Goal: Task Accomplishment & Management: Complete application form

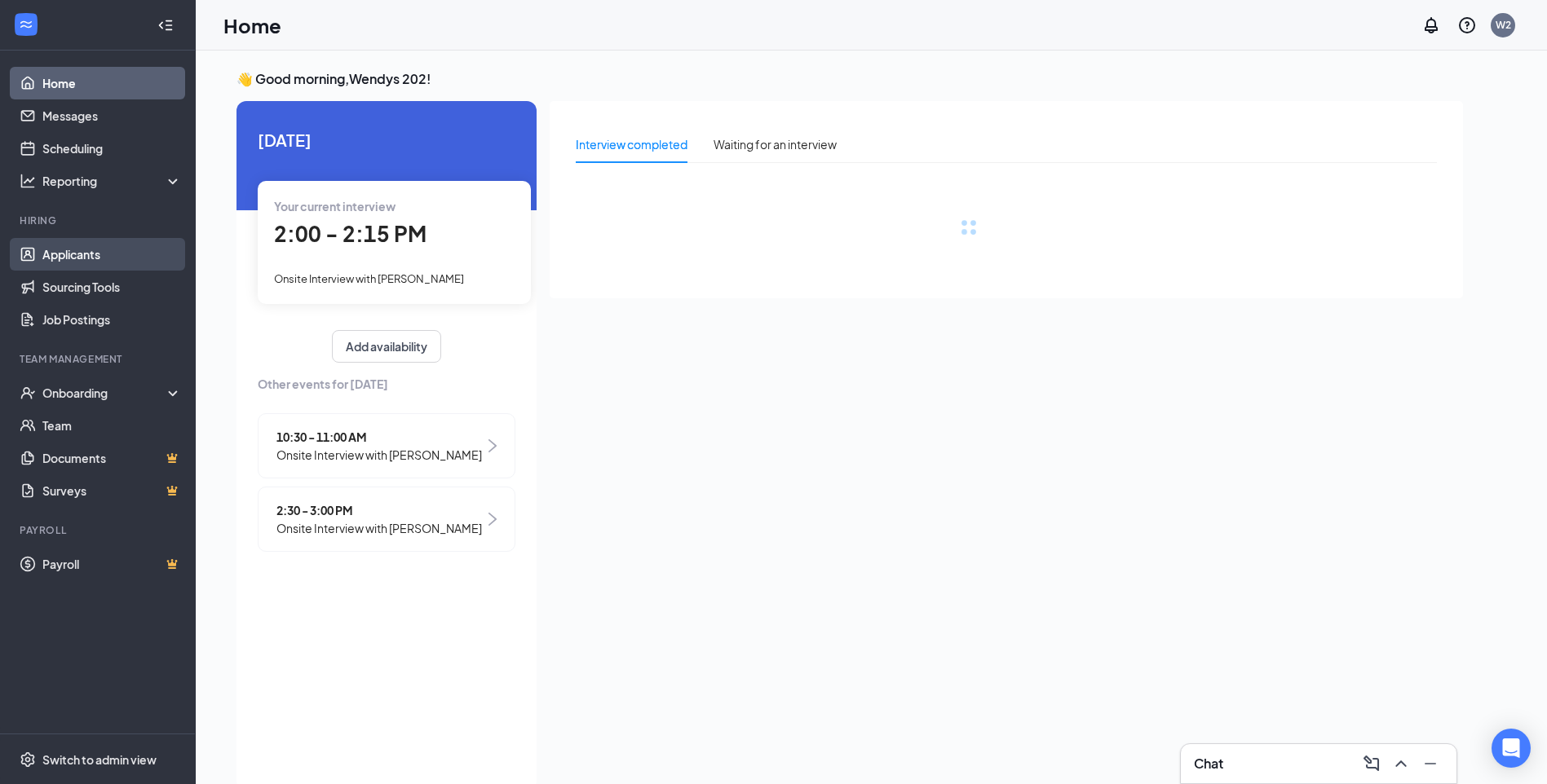
click at [51, 260] on link "Applicants" at bounding box center [112, 254] width 140 height 32
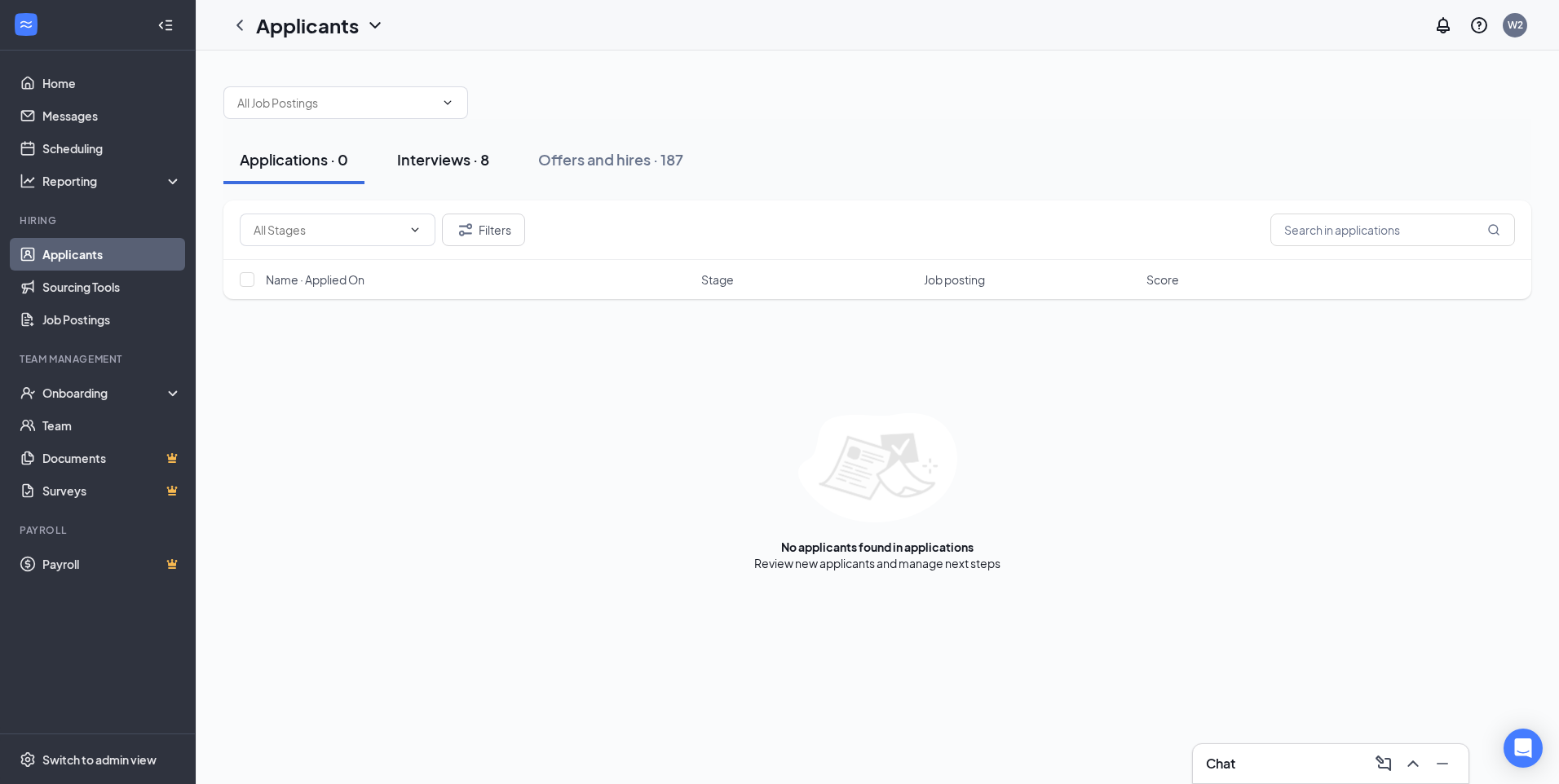
click at [456, 154] on div "Interviews · 8" at bounding box center [442, 159] width 92 height 20
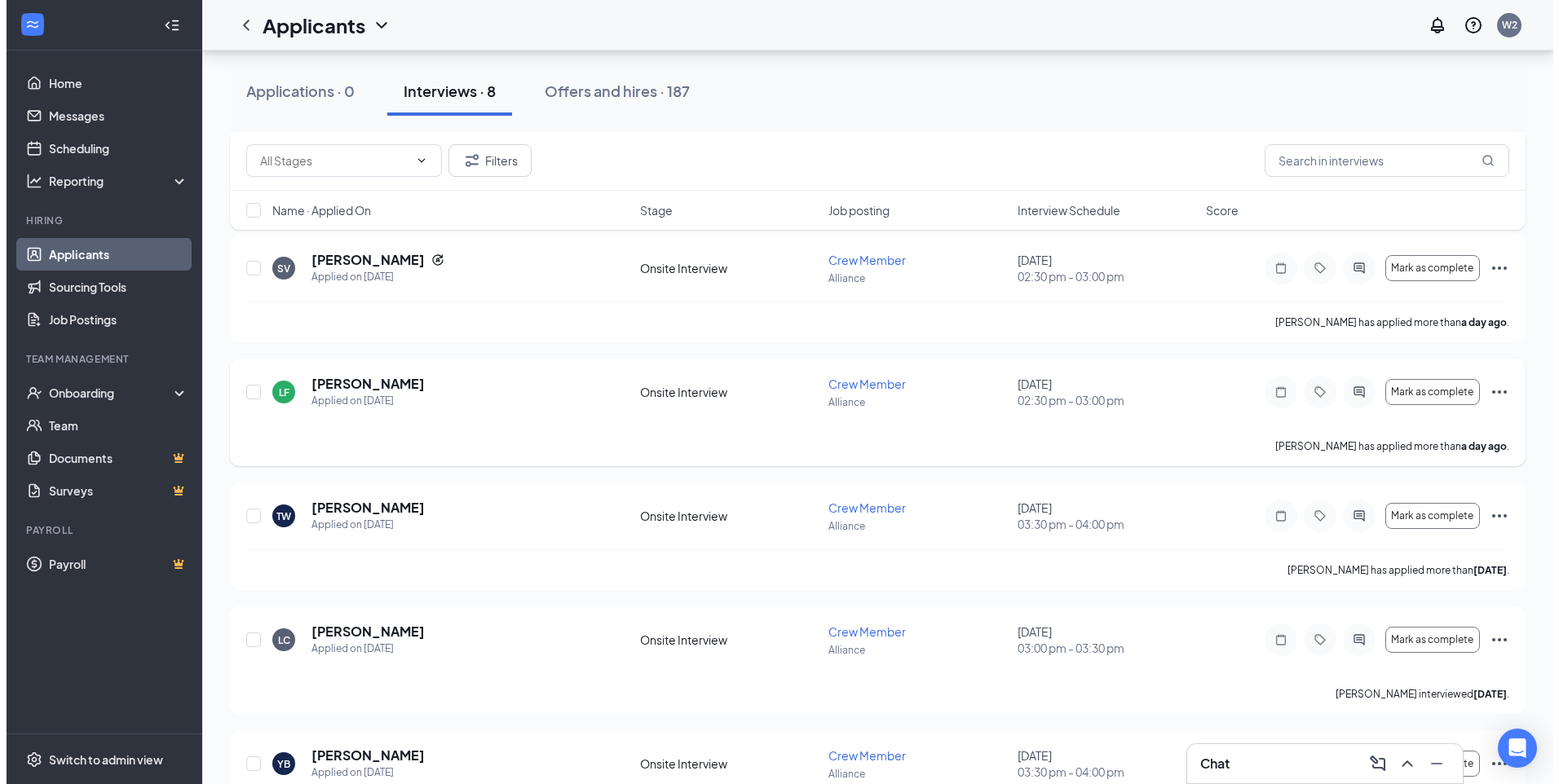
scroll to position [245, 0]
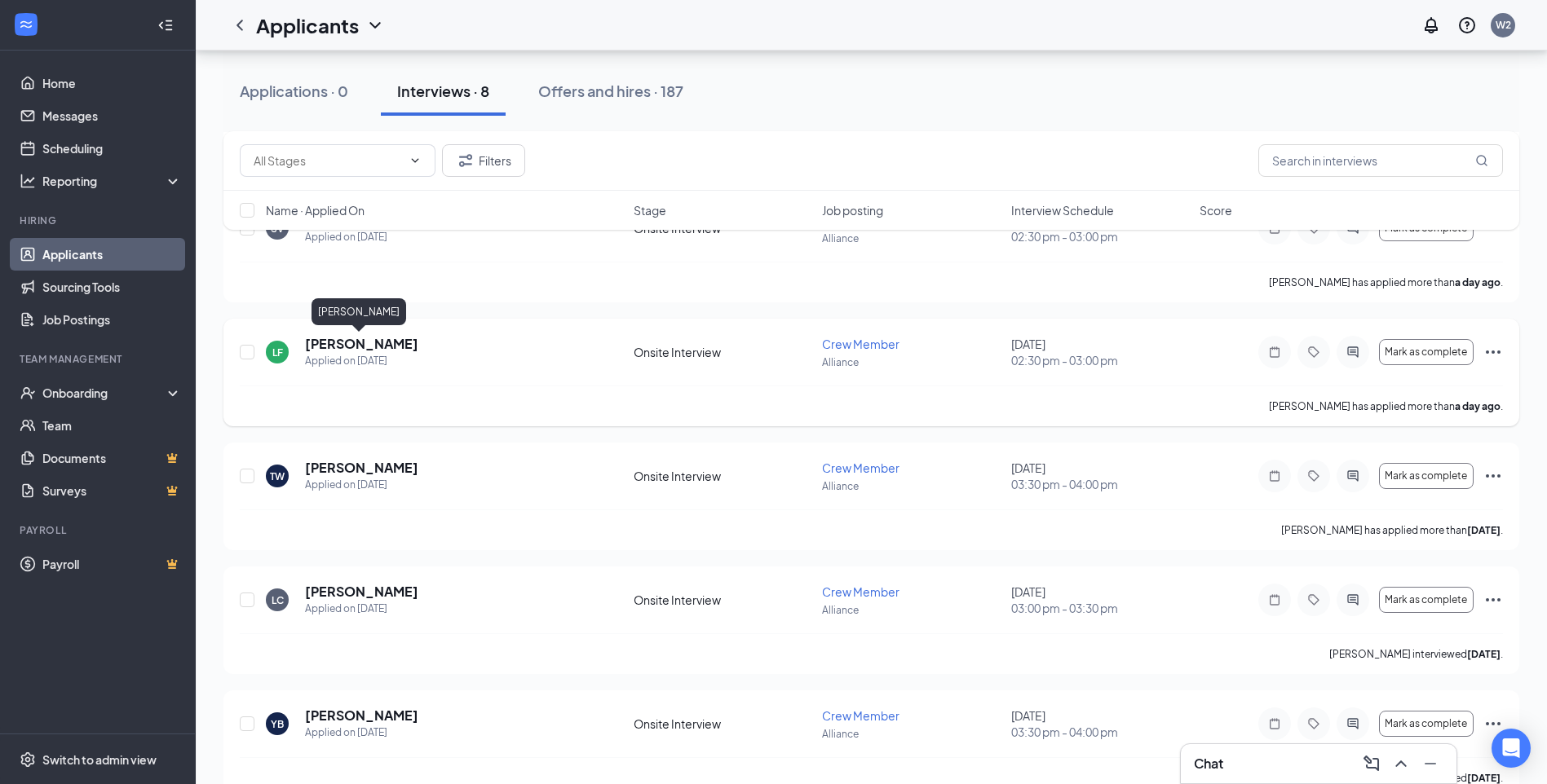
click at [341, 335] on h5 "[PERSON_NAME]" at bounding box center [361, 344] width 113 height 18
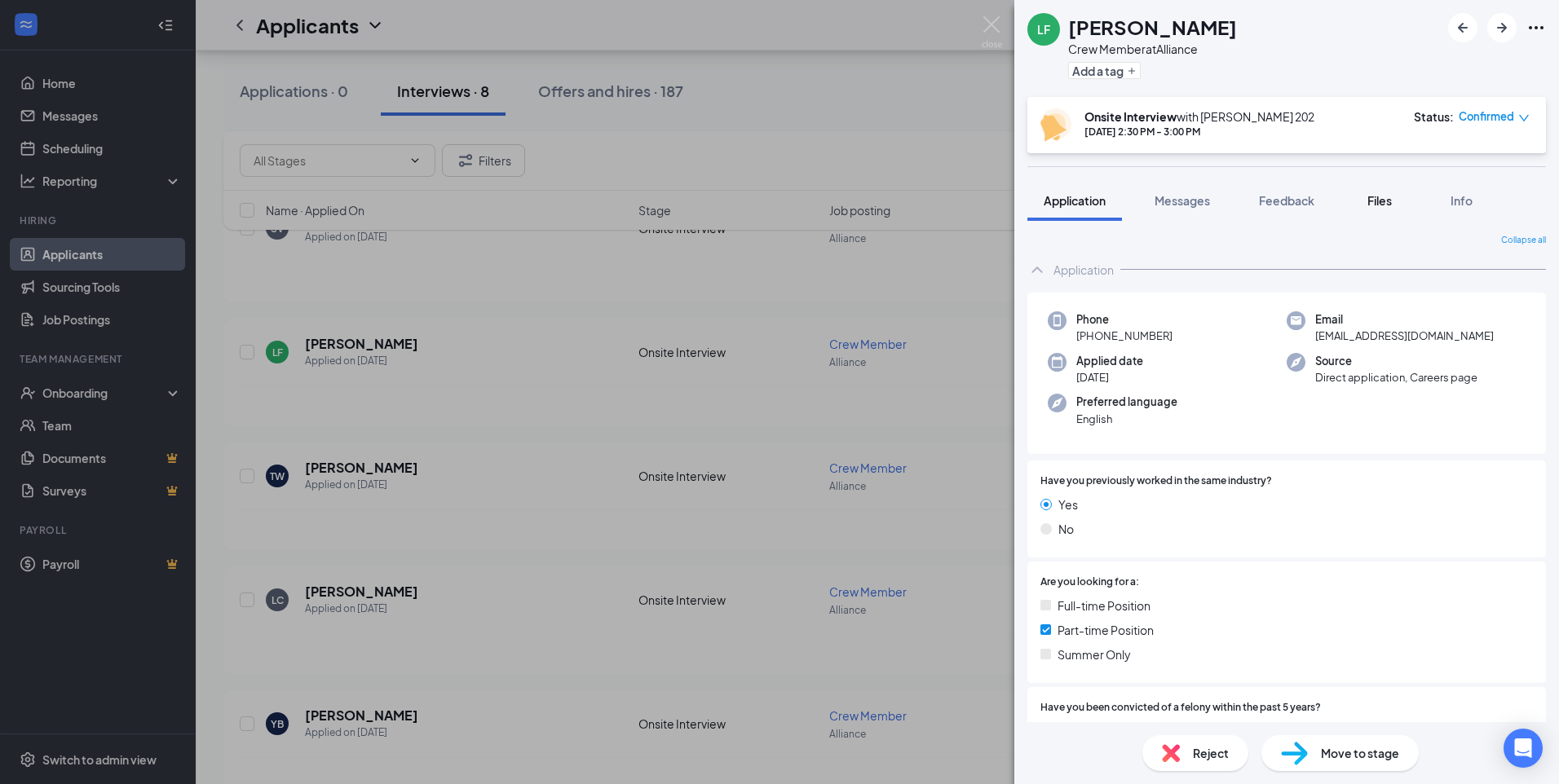
click at [1364, 201] on button "Files" at bounding box center [1380, 200] width 66 height 41
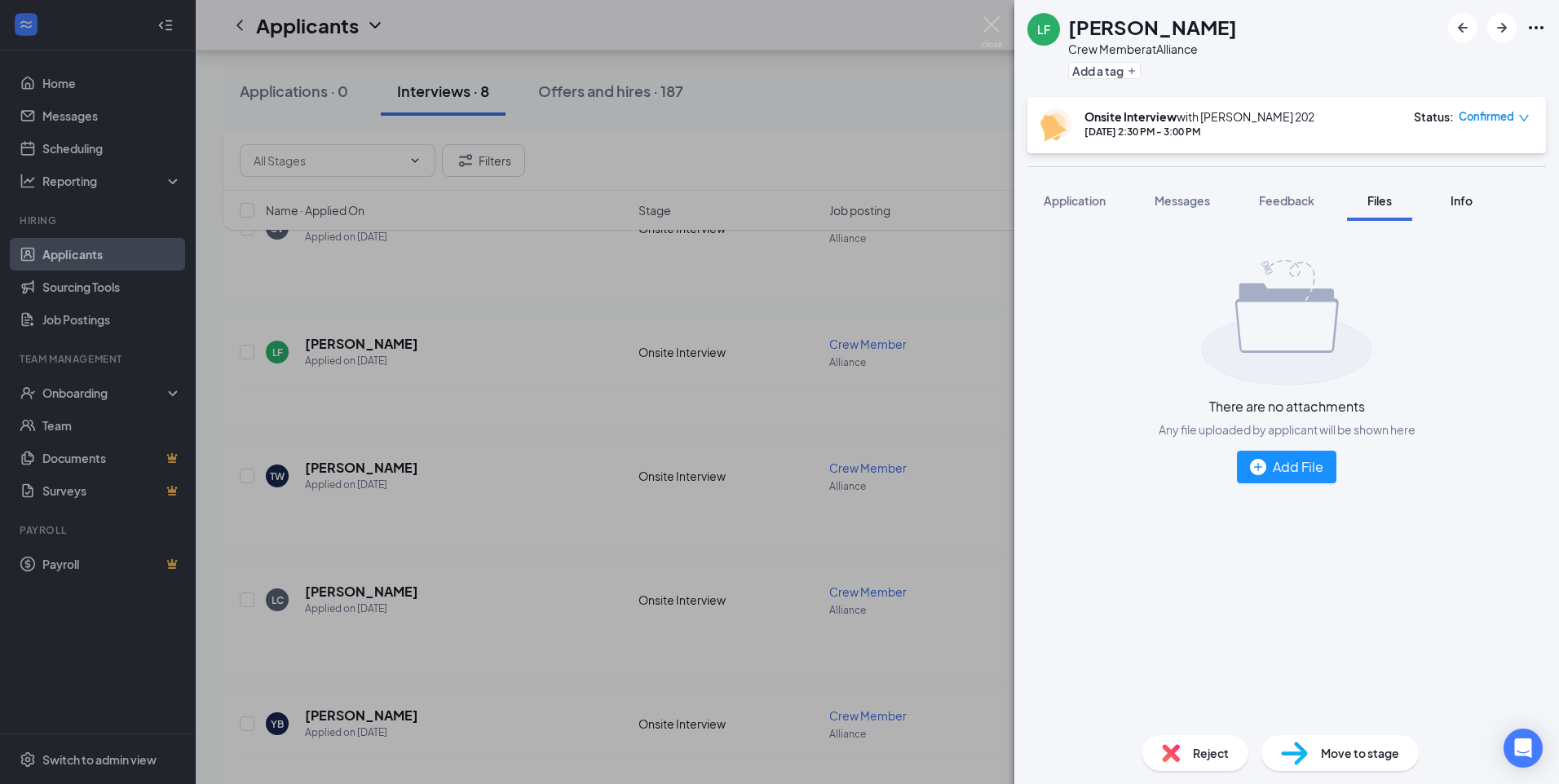
click at [1470, 208] on div "Info" at bounding box center [1461, 200] width 32 height 16
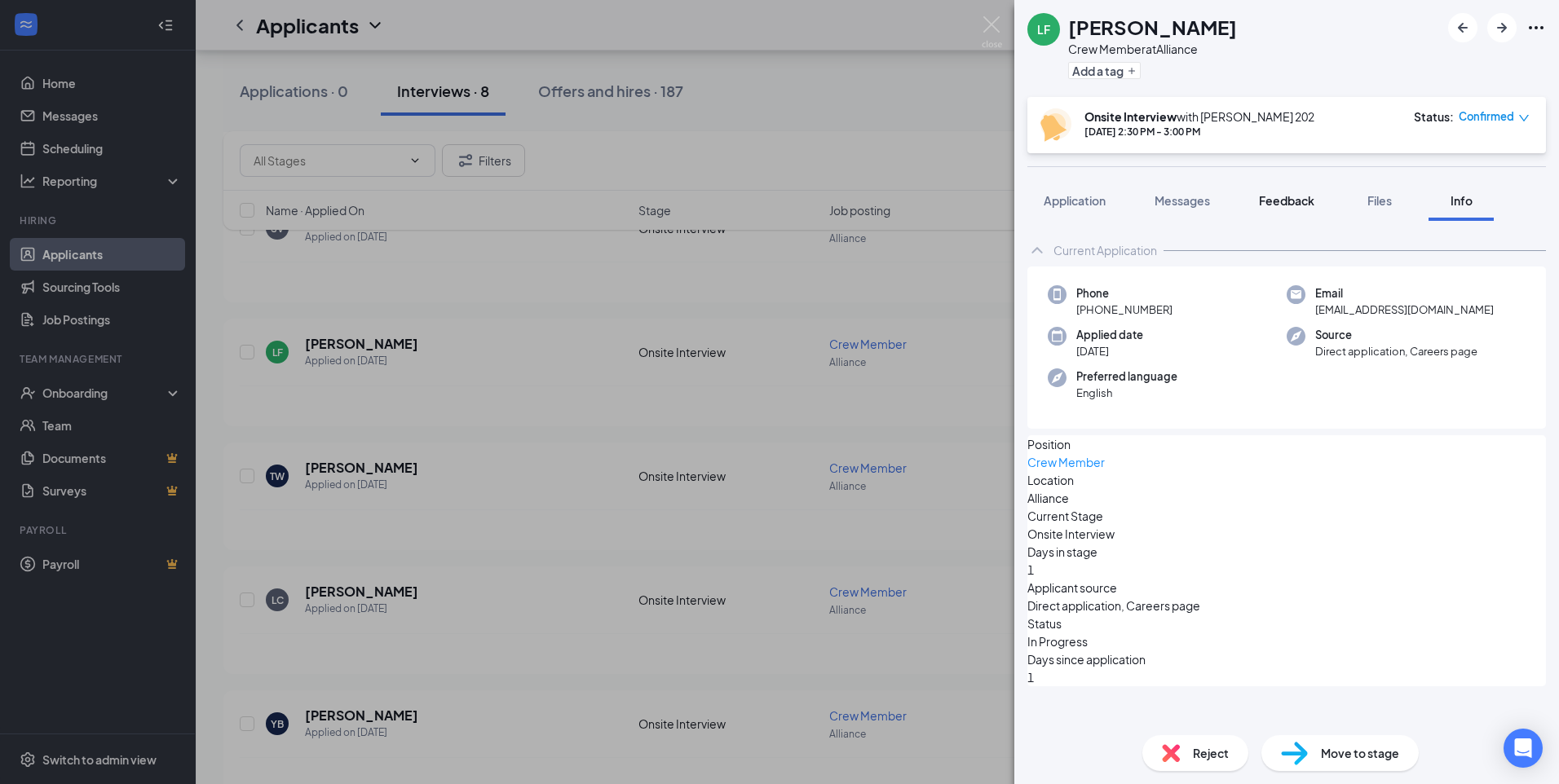
click at [1278, 210] on button "Feedback" at bounding box center [1287, 200] width 88 height 41
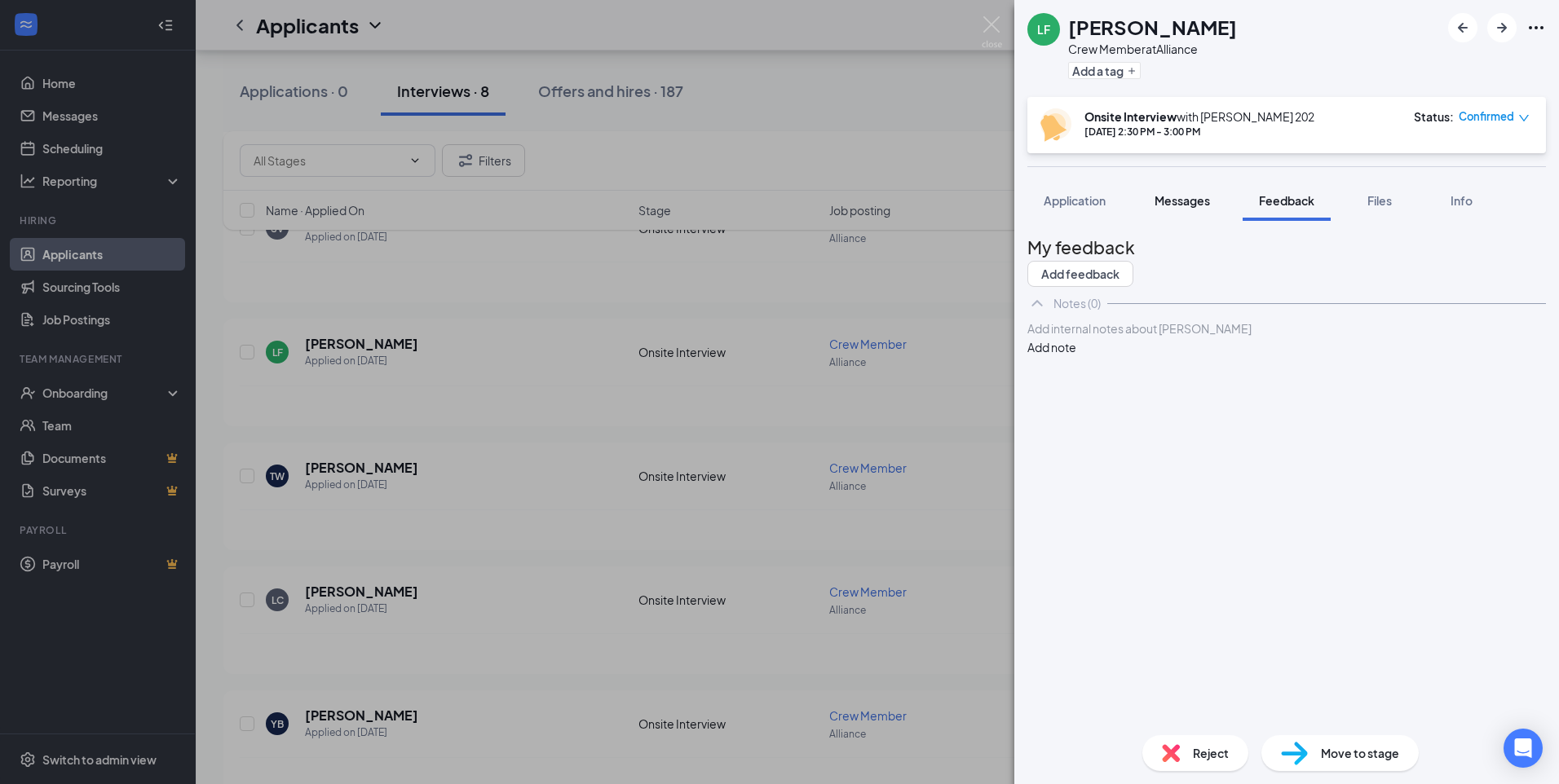
click at [1207, 204] on span "Messages" at bounding box center [1182, 200] width 55 height 14
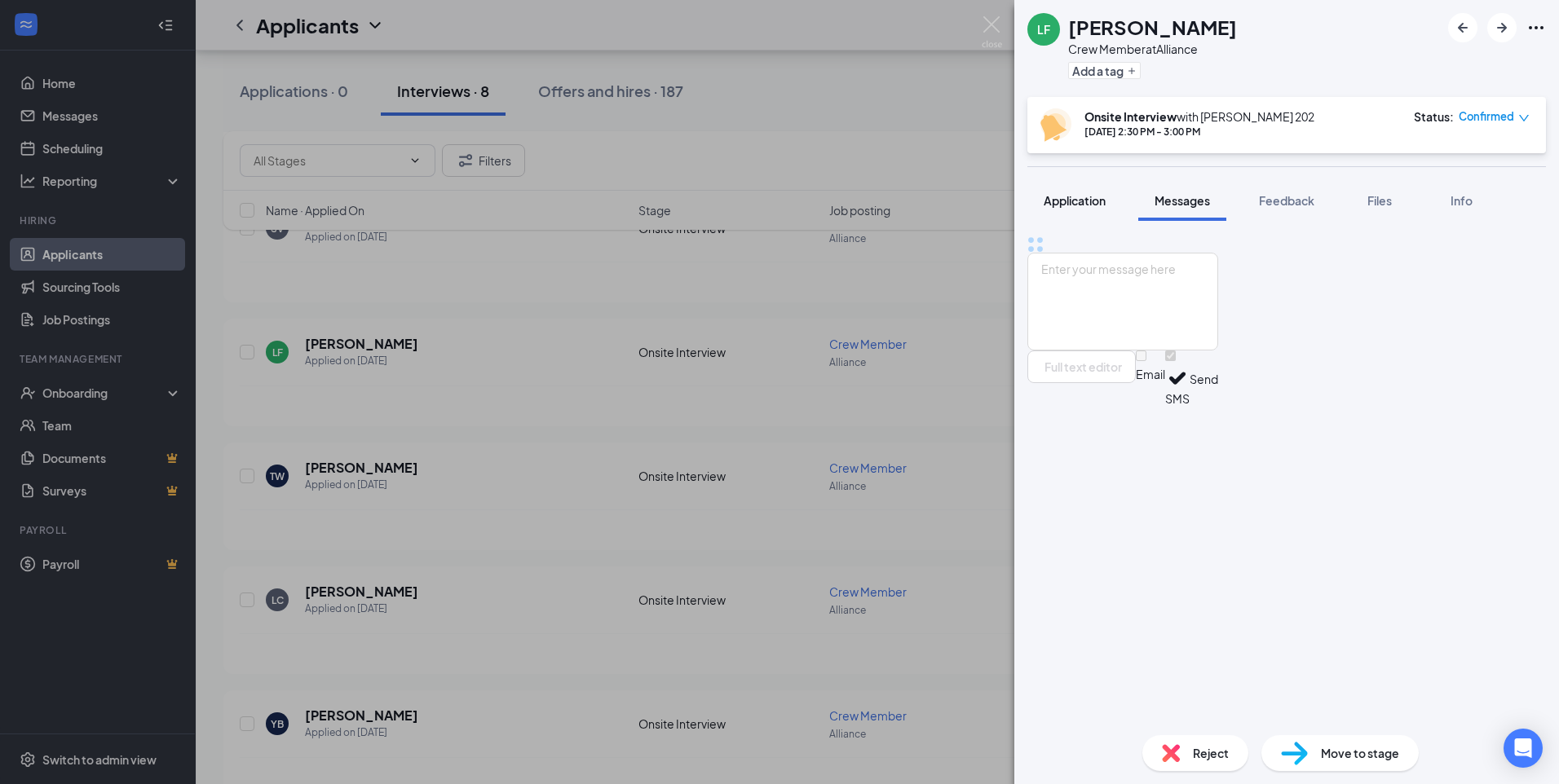
click at [1083, 205] on span "Application" at bounding box center [1074, 200] width 62 height 14
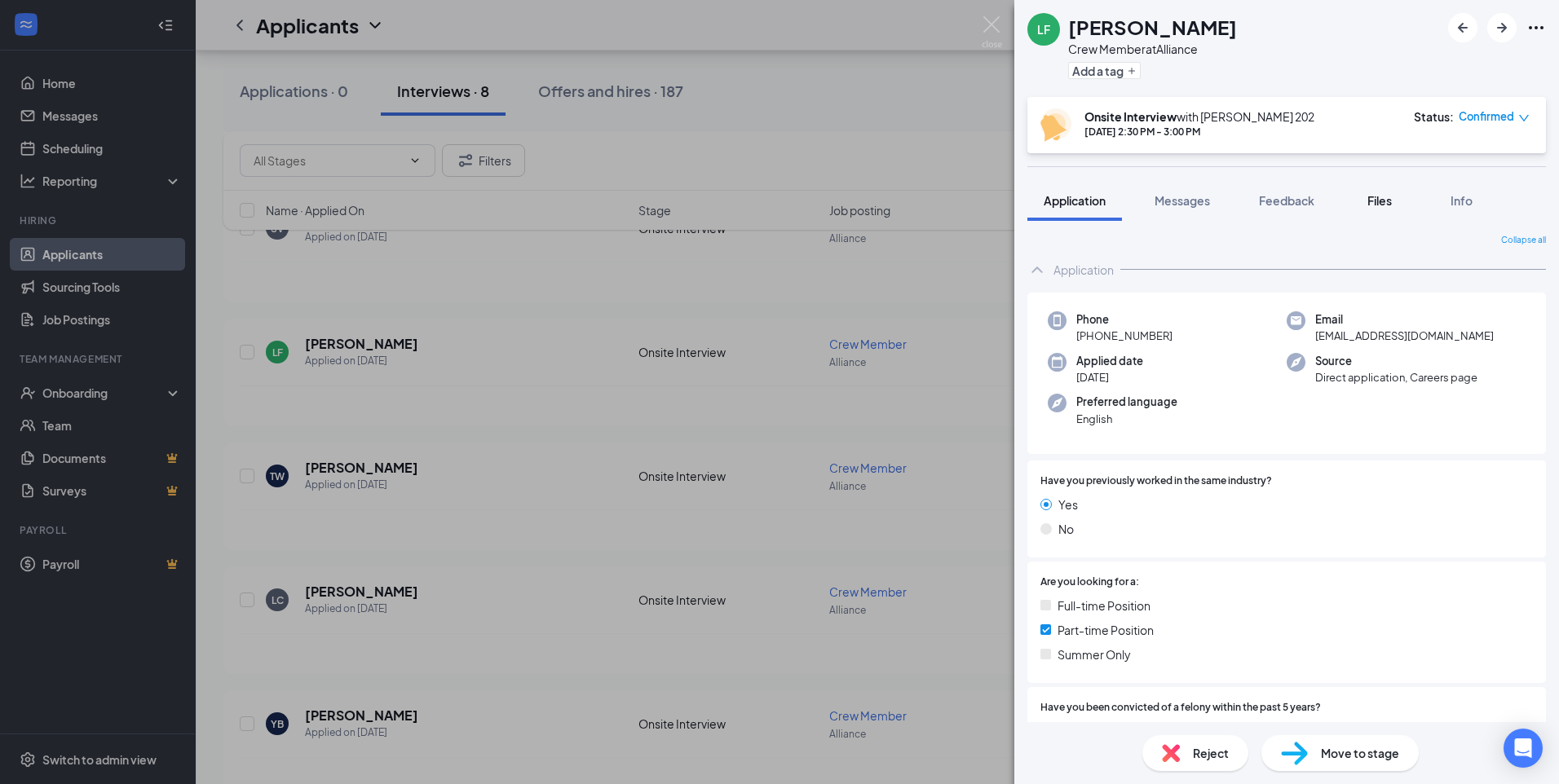
click at [1373, 203] on span "Files" at bounding box center [1380, 200] width 25 height 14
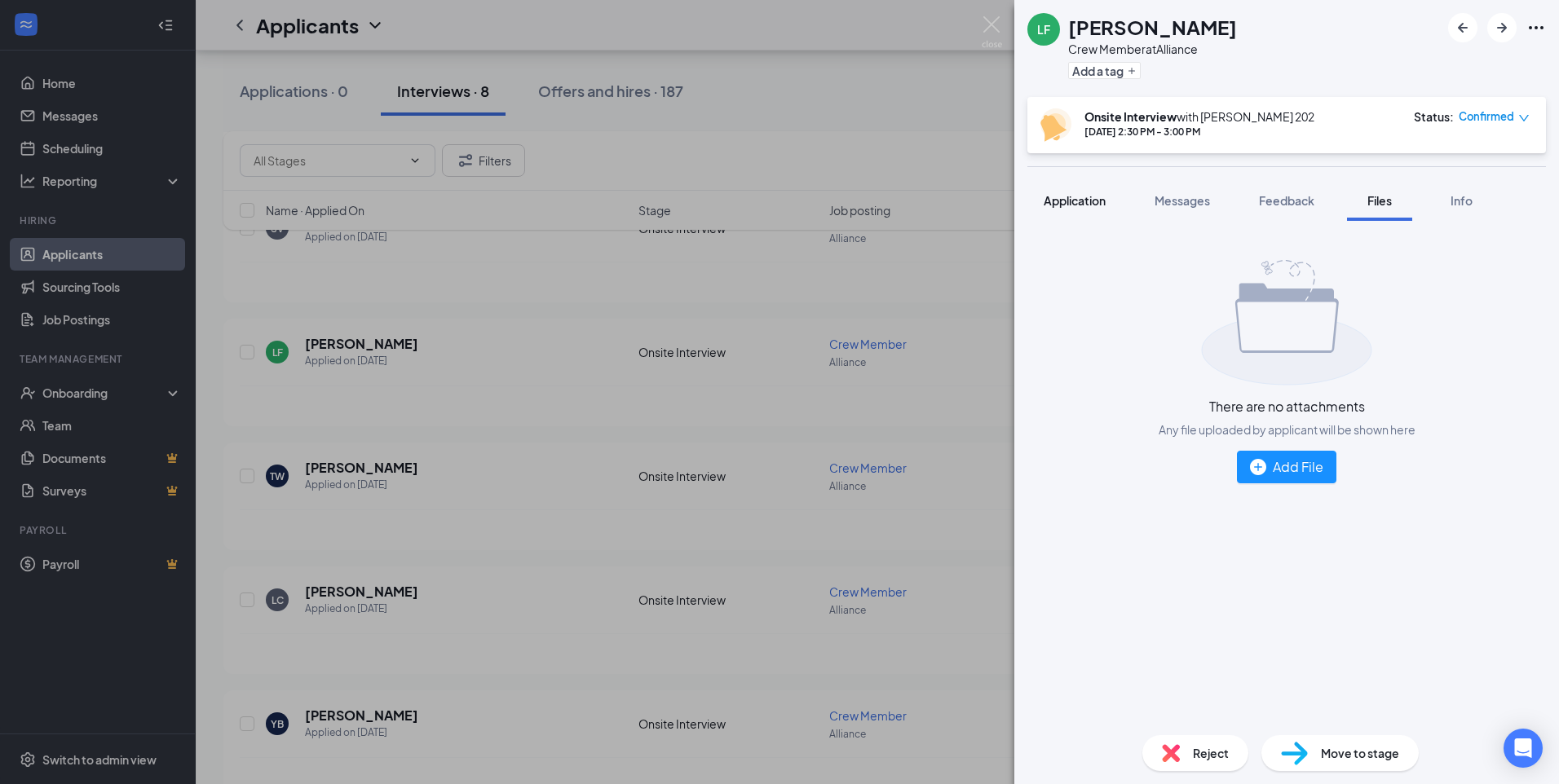
click at [1075, 203] on span "Application" at bounding box center [1074, 200] width 62 height 14
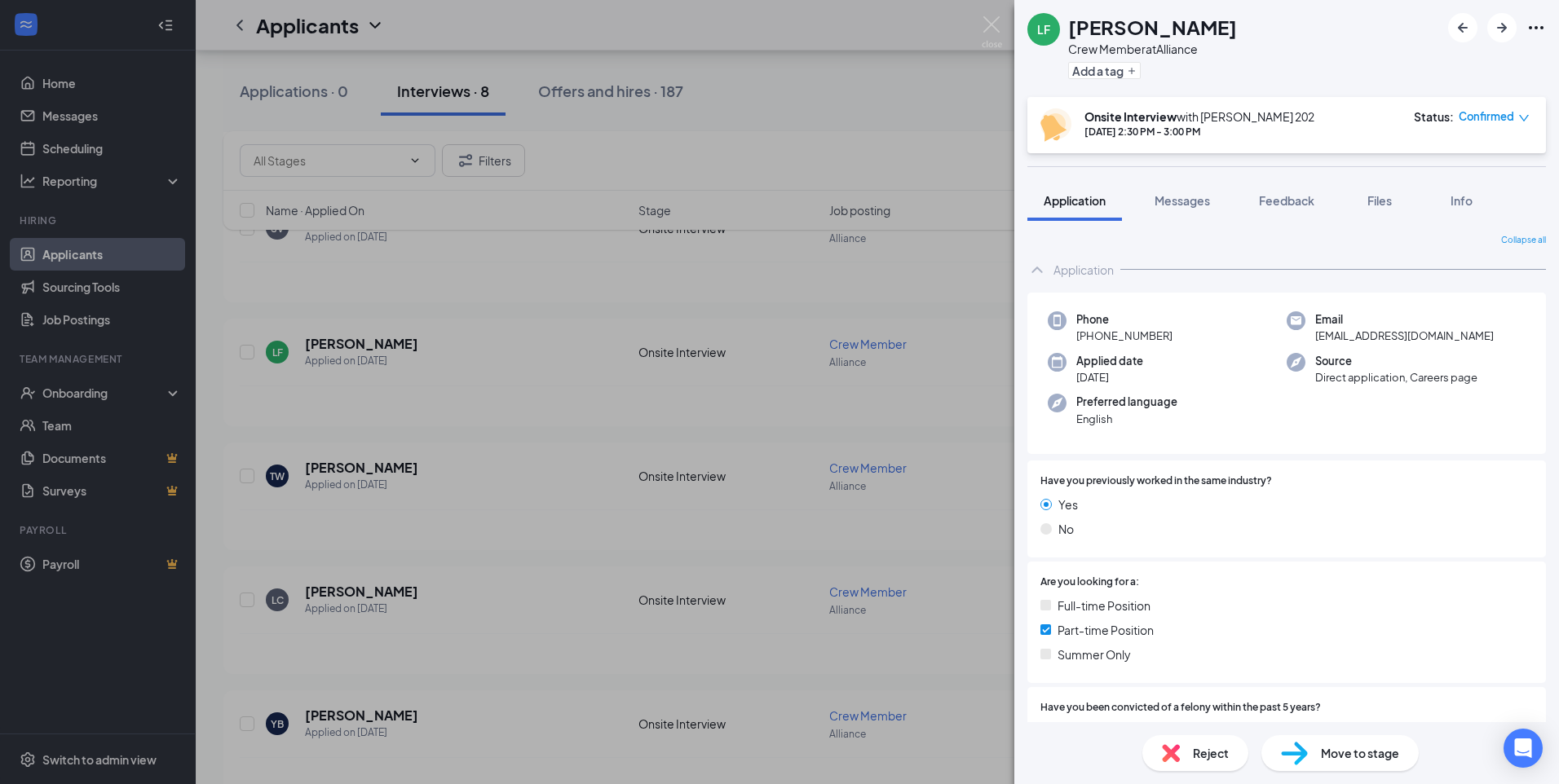
click at [1526, 26] on div at bounding box center [1496, 28] width 98 height 29
click at [1537, 26] on icon "Ellipses" at bounding box center [1535, 28] width 20 height 20
click at [1436, 66] on link "View full application" at bounding box center [1412, 57] width 105 height 18
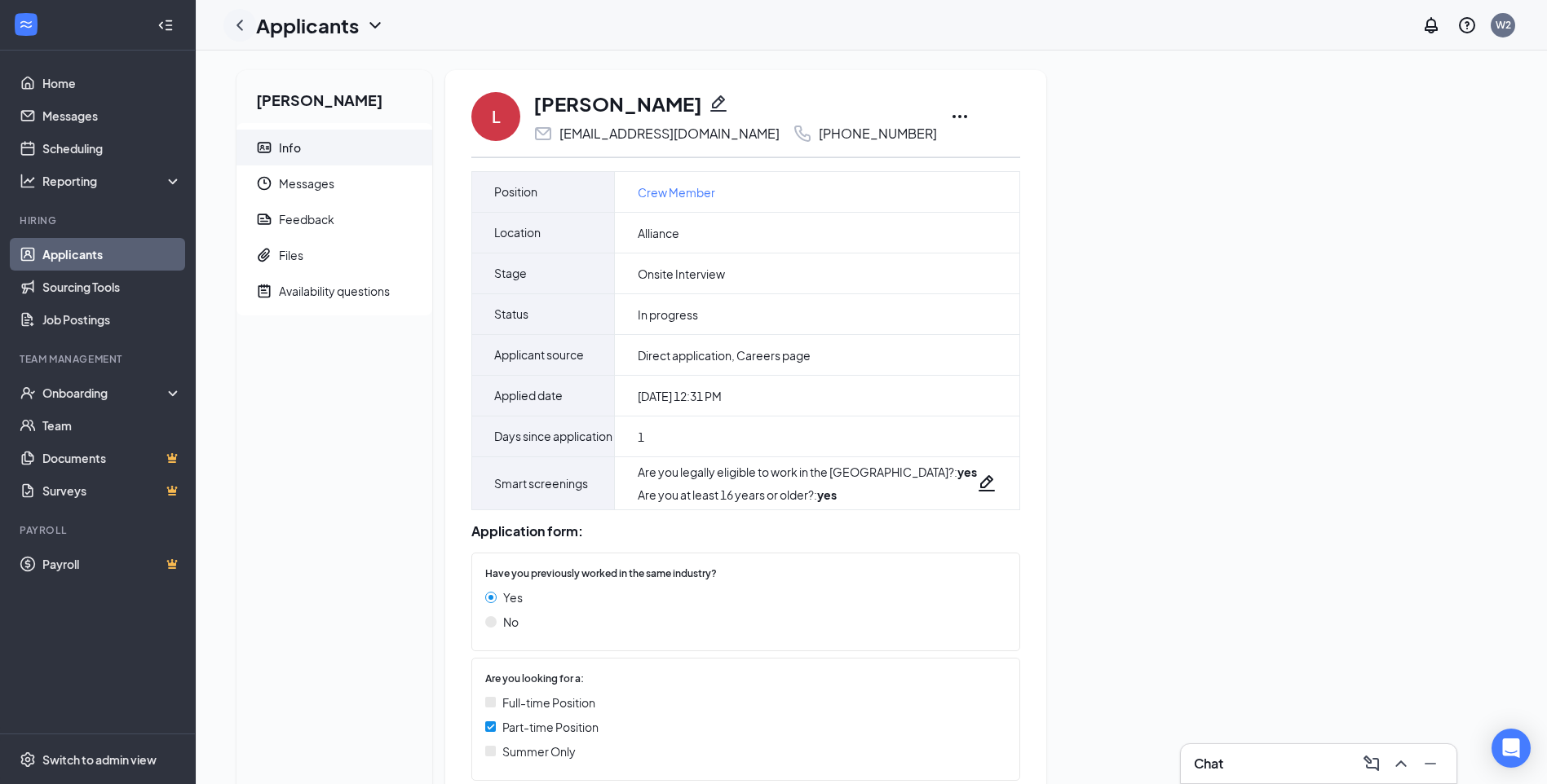
click at [240, 24] on icon "ChevronLeft" at bounding box center [239, 25] width 20 height 20
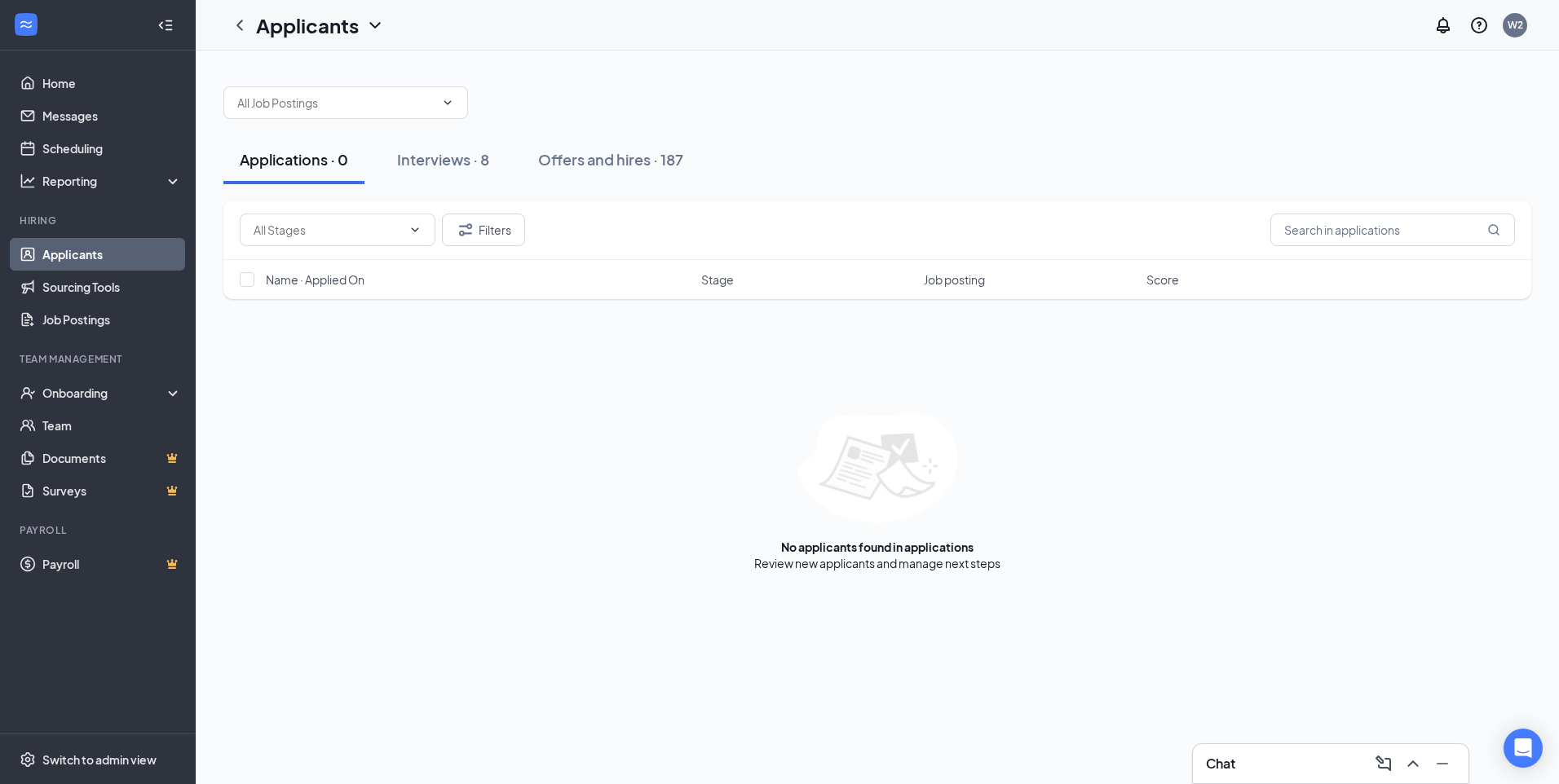
click at [453, 131] on div "Applications · 0 Interviews · 8 Offers and hires · 187" at bounding box center [876, 159] width 1307 height 82
click at [455, 155] on div "Interviews · 8" at bounding box center [442, 159] width 92 height 20
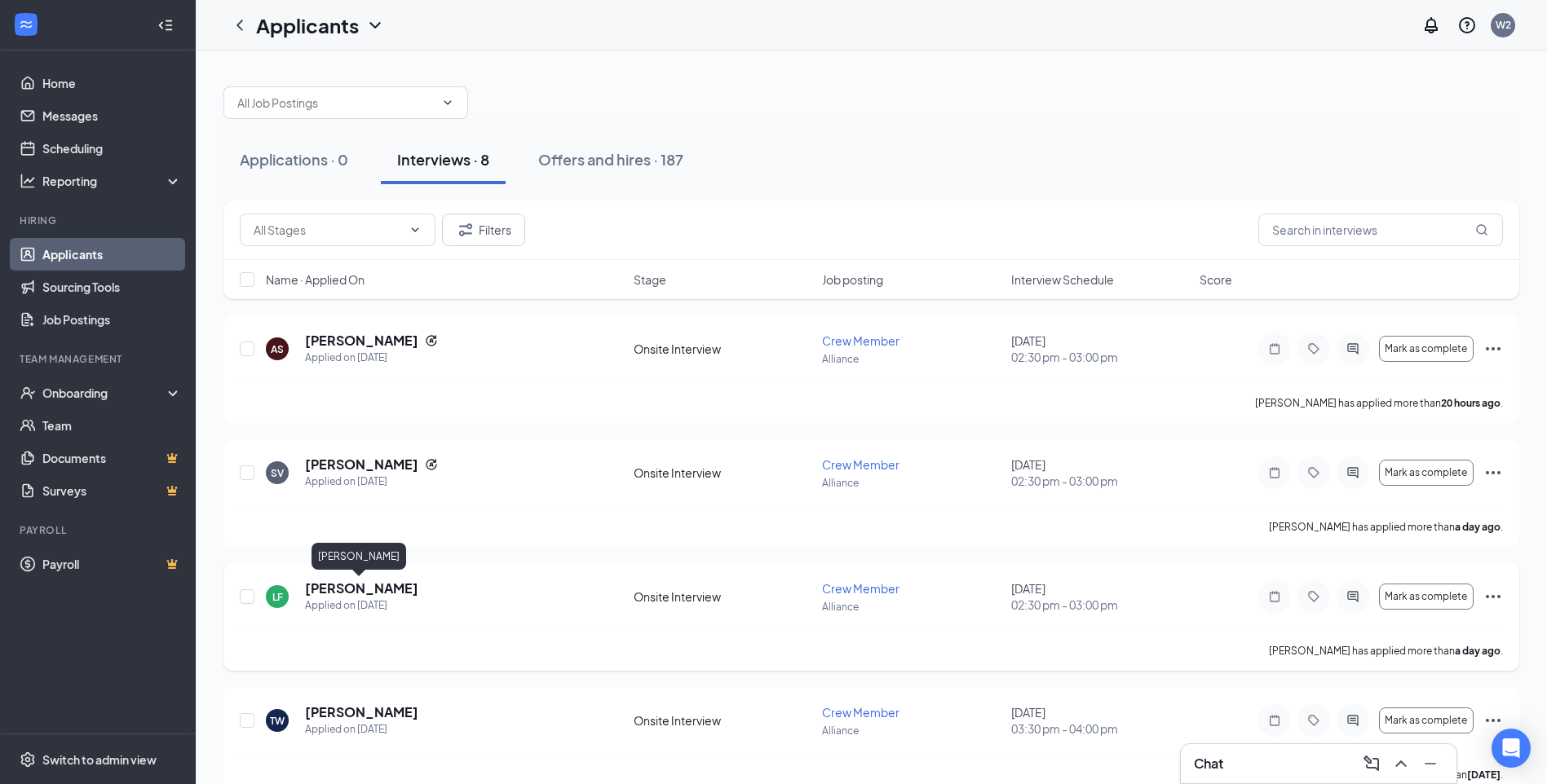
click at [322, 590] on h5 "[PERSON_NAME]" at bounding box center [361, 588] width 113 height 18
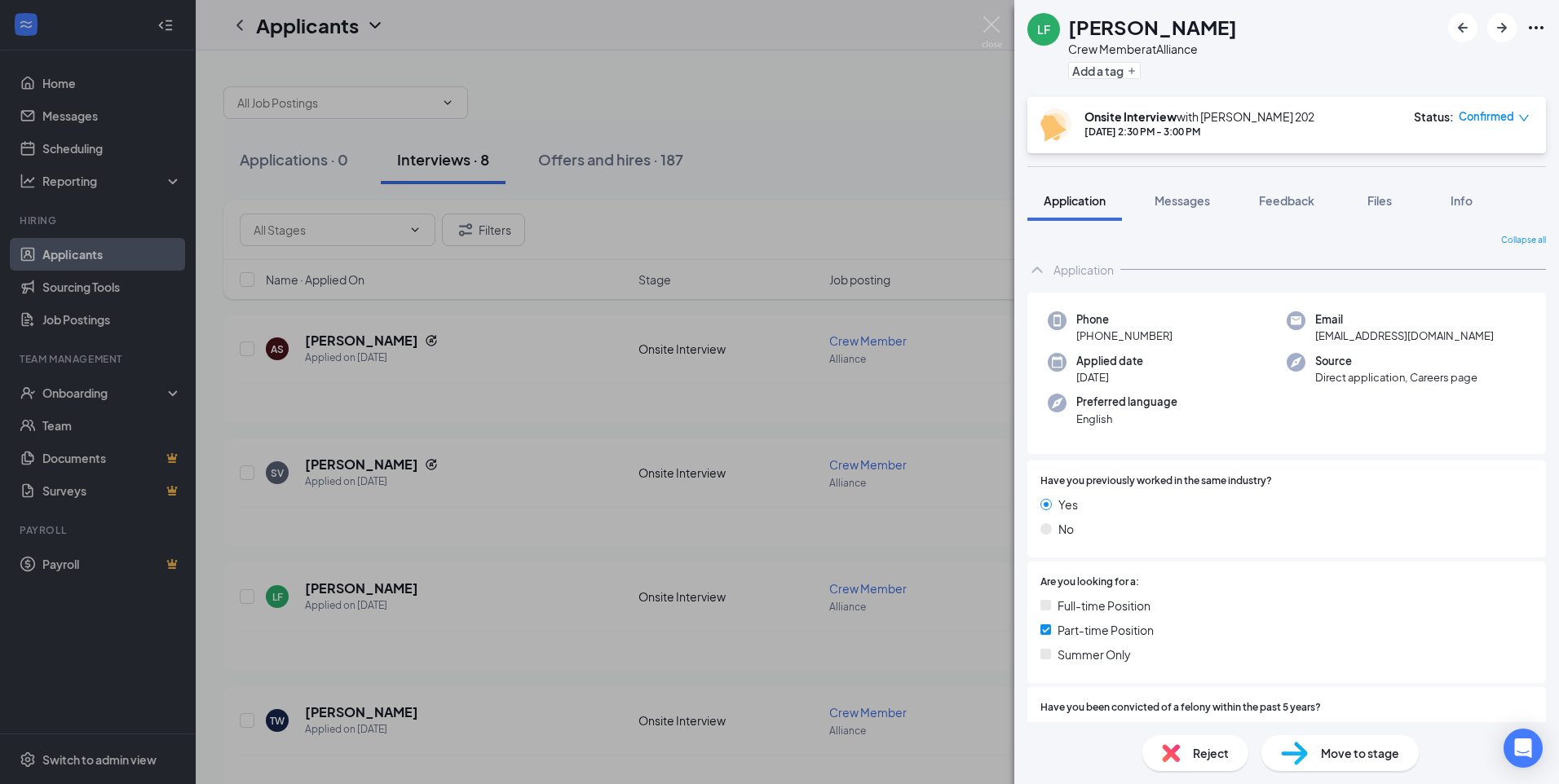
click at [1364, 757] on span "Move to stage" at bounding box center [1360, 753] width 78 height 18
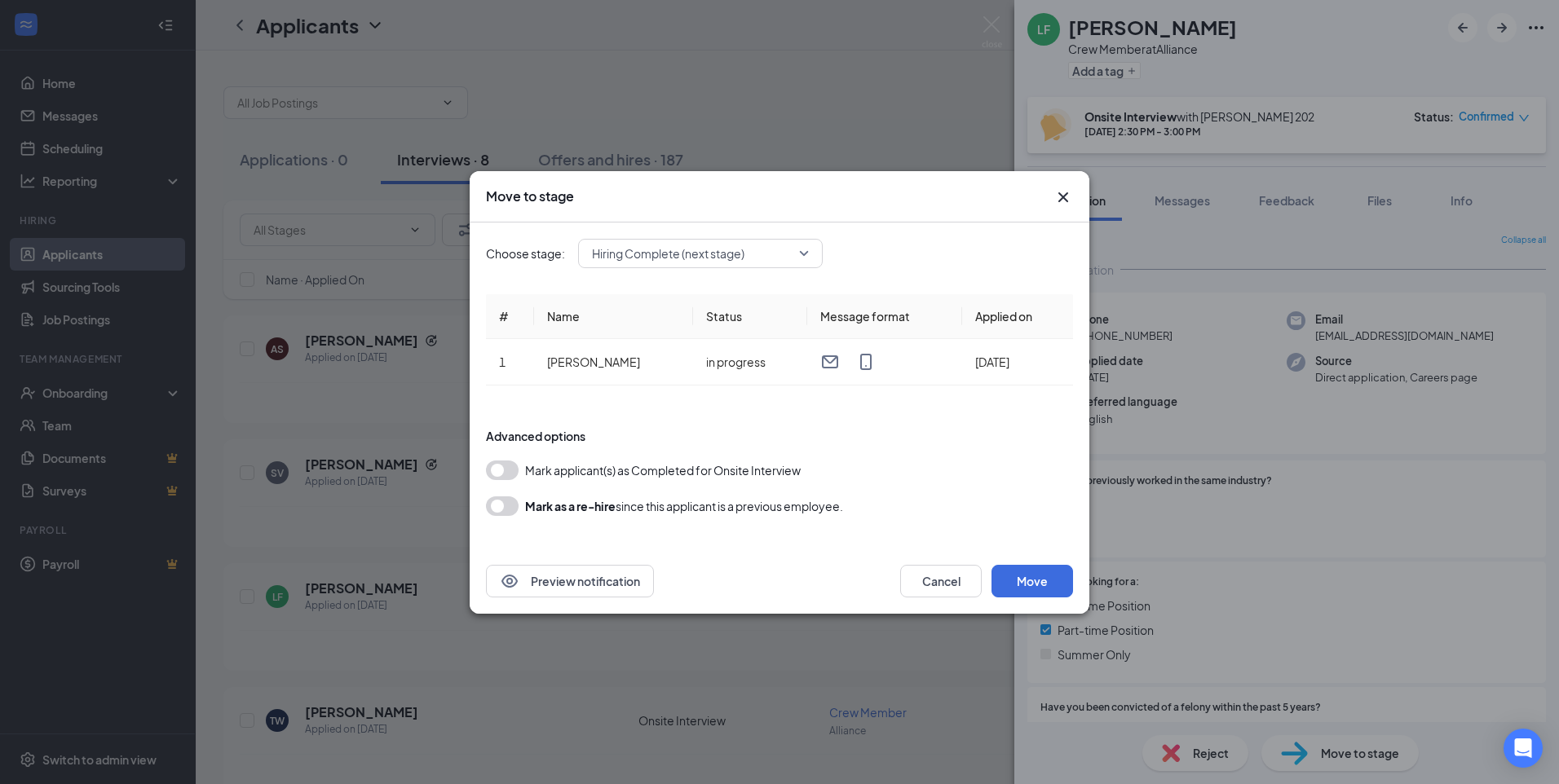
click at [504, 478] on button "button" at bounding box center [502, 470] width 32 height 20
click at [499, 500] on button "button" at bounding box center [502, 506] width 32 height 20
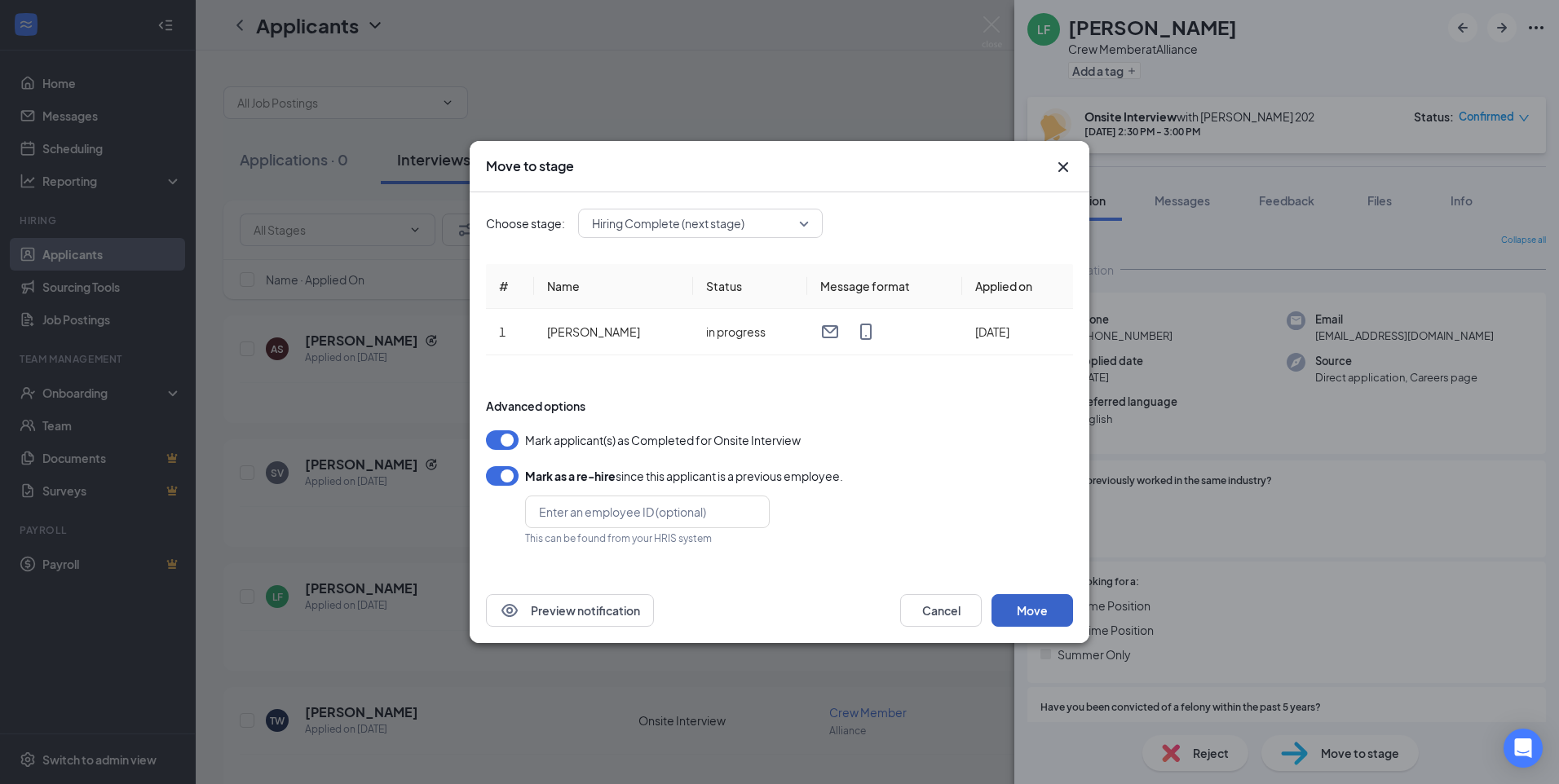
click at [1029, 613] on button "Move" at bounding box center [1032, 610] width 82 height 32
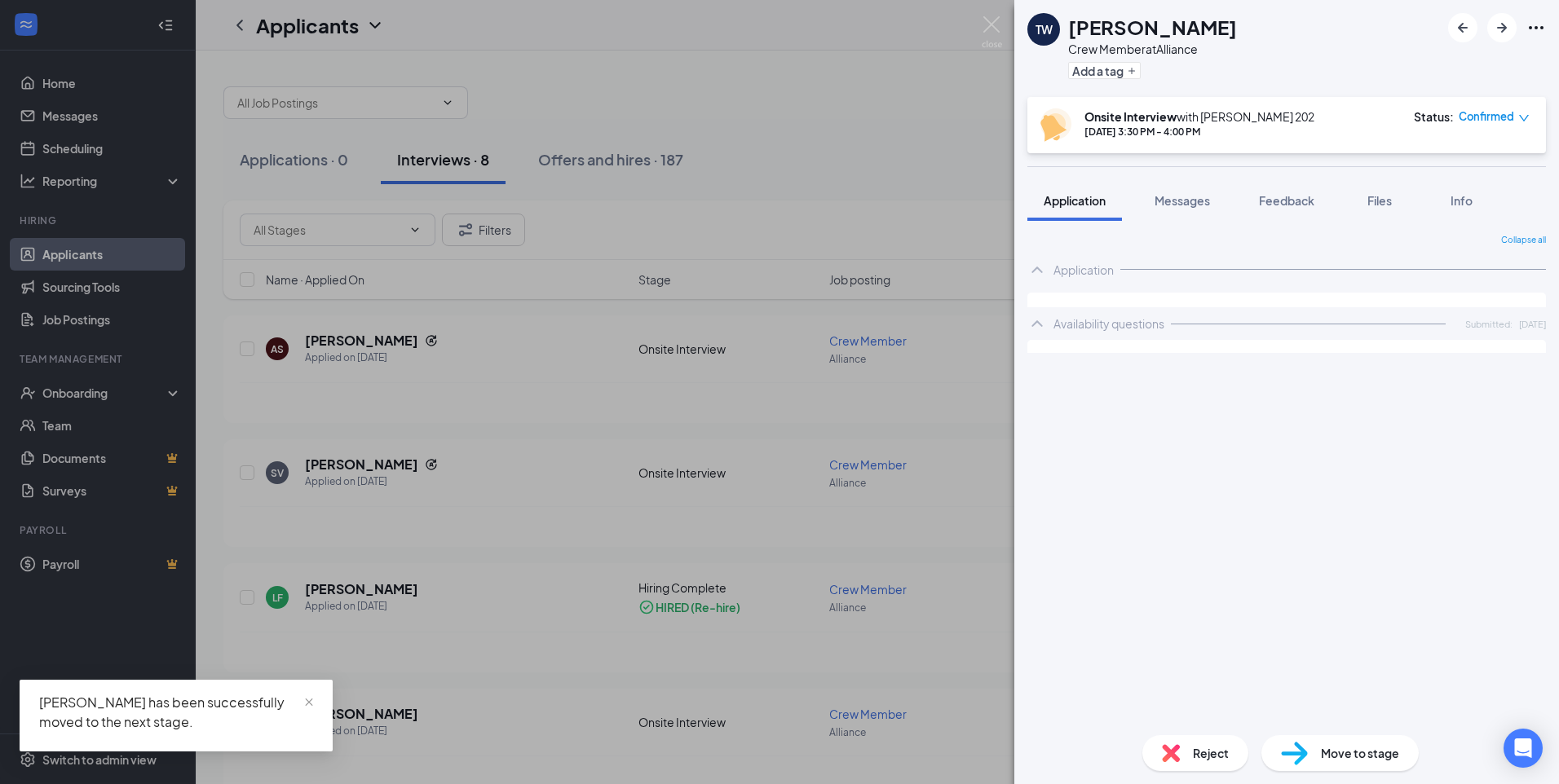
click at [516, 586] on div "TW Tyler Waid Crew Member at Alliance Add a tag Onsite Interview with Wendys 20…" at bounding box center [780, 392] width 1559 height 784
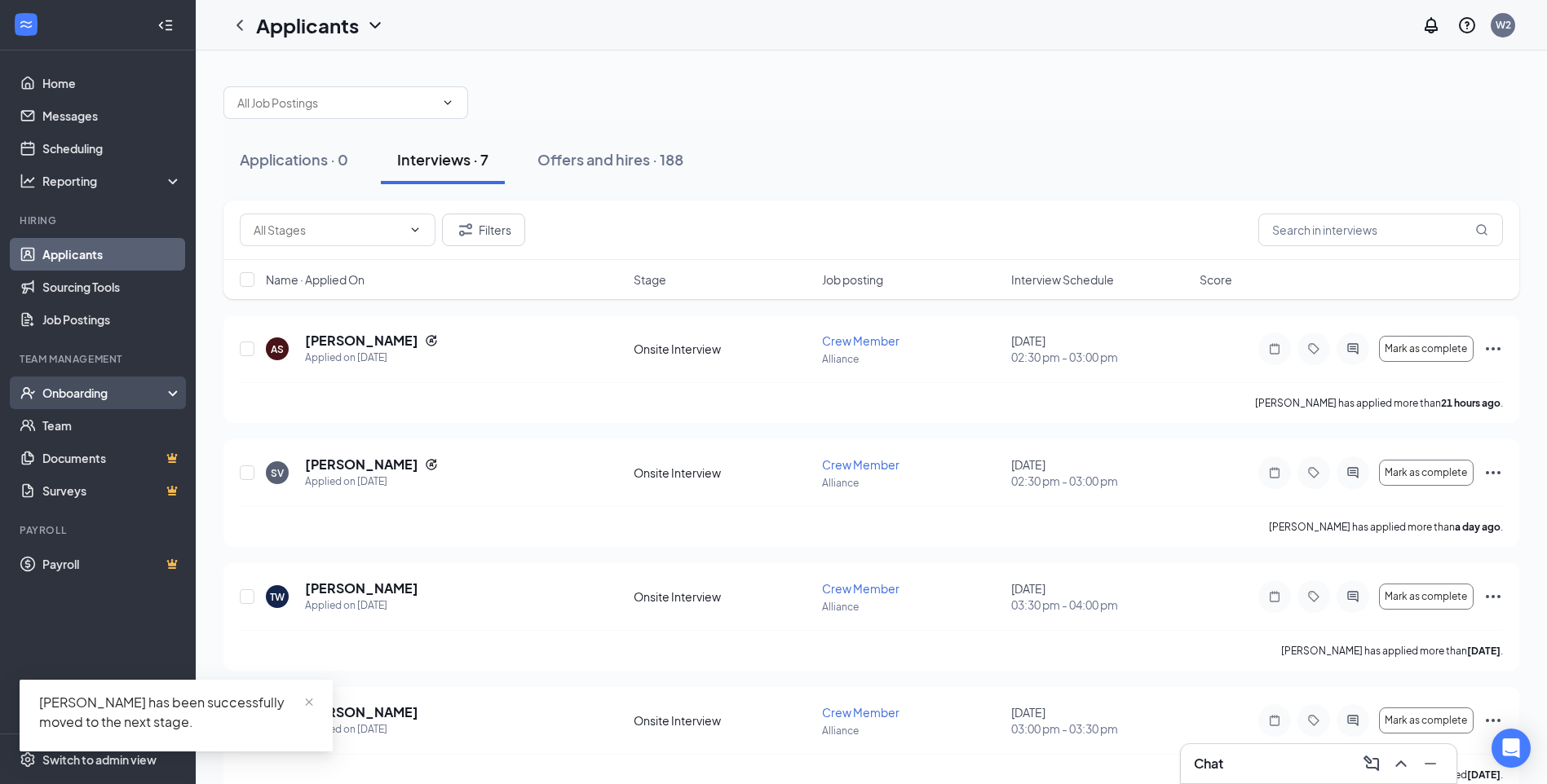
click at [141, 389] on div "Onboarding" at bounding box center [105, 392] width 125 height 16
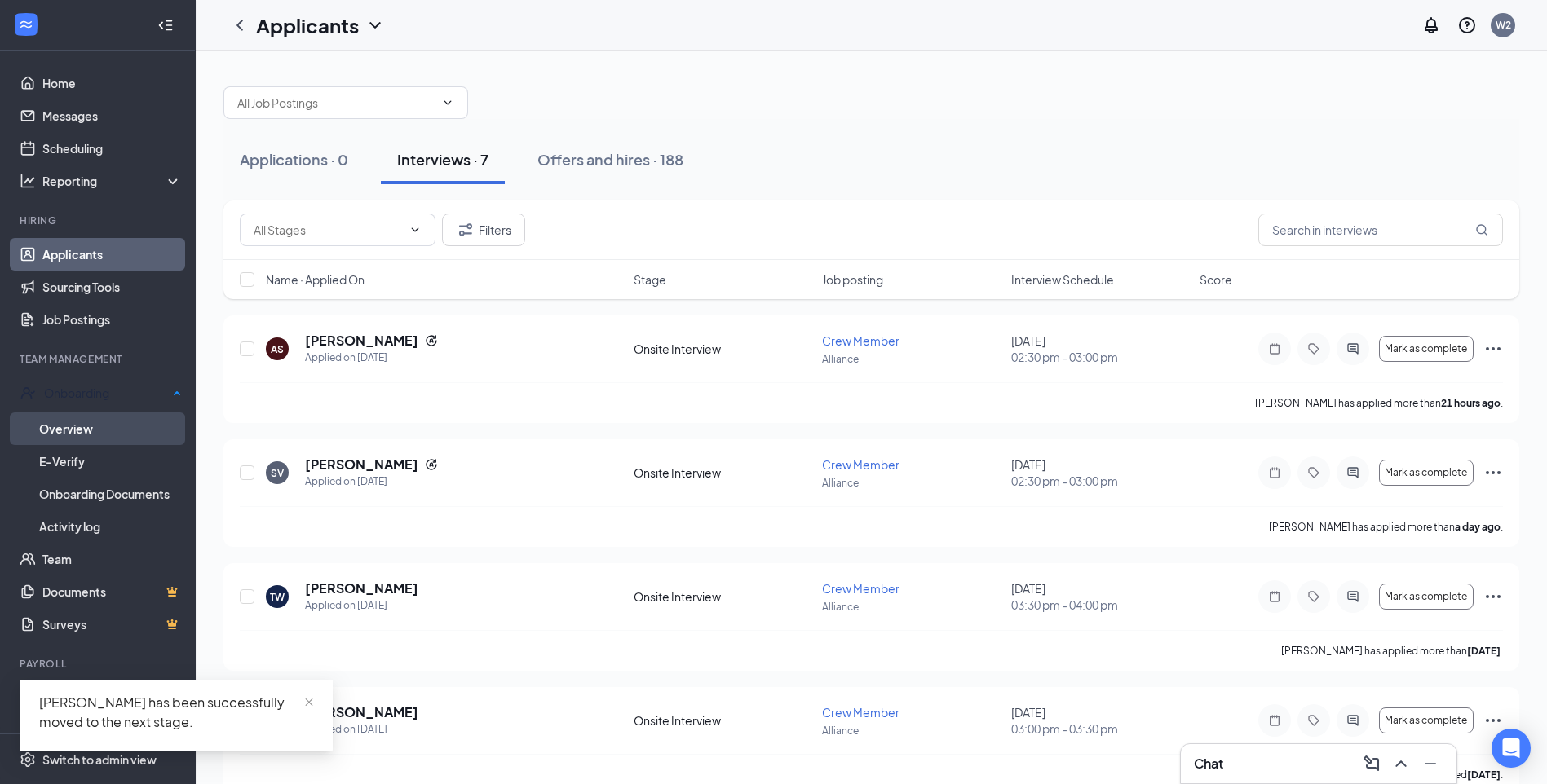
click at [99, 432] on link "Overview" at bounding box center [110, 428] width 142 height 32
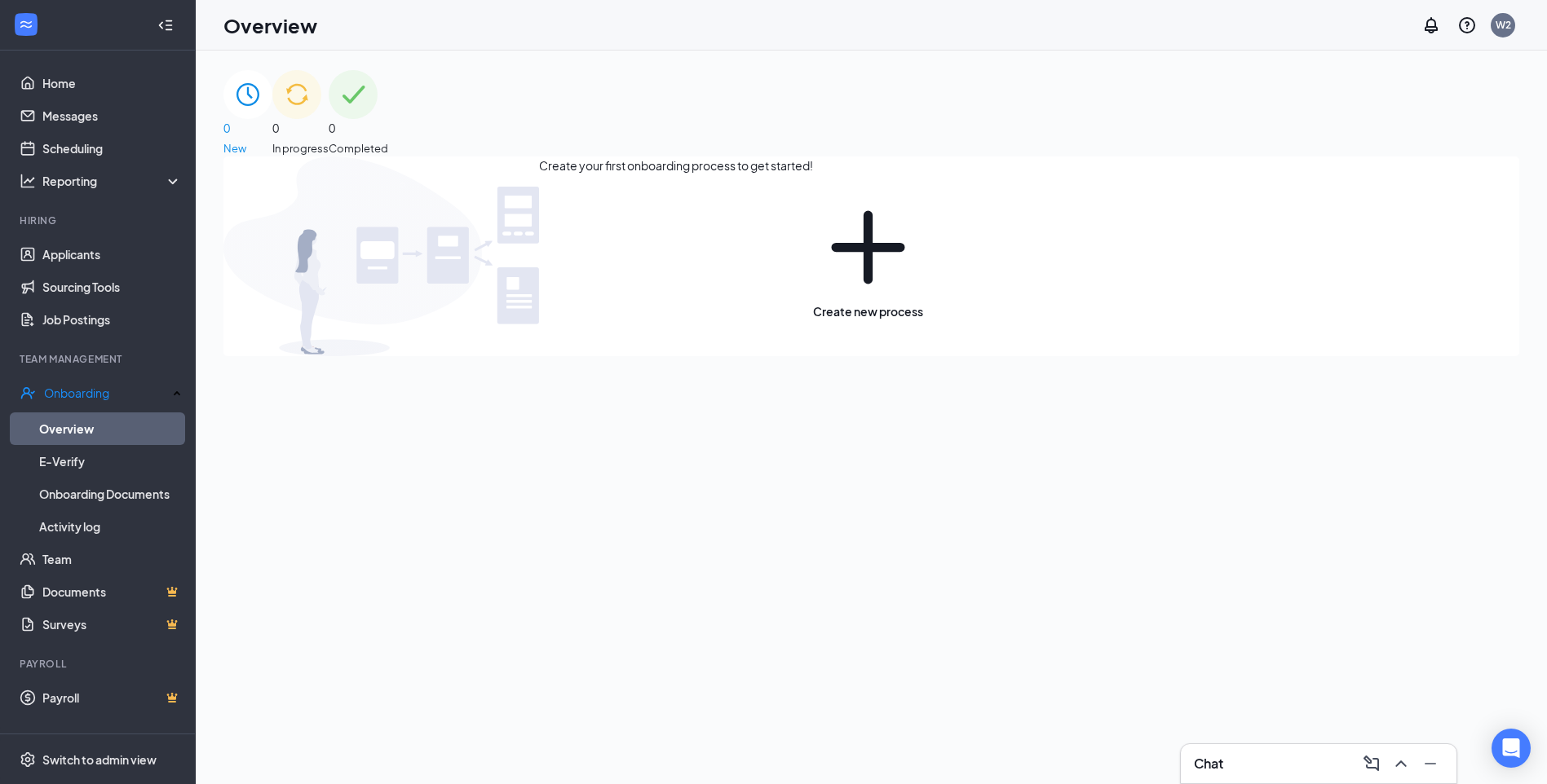
click at [329, 153] on div "0 In progress" at bounding box center [300, 113] width 56 height 86
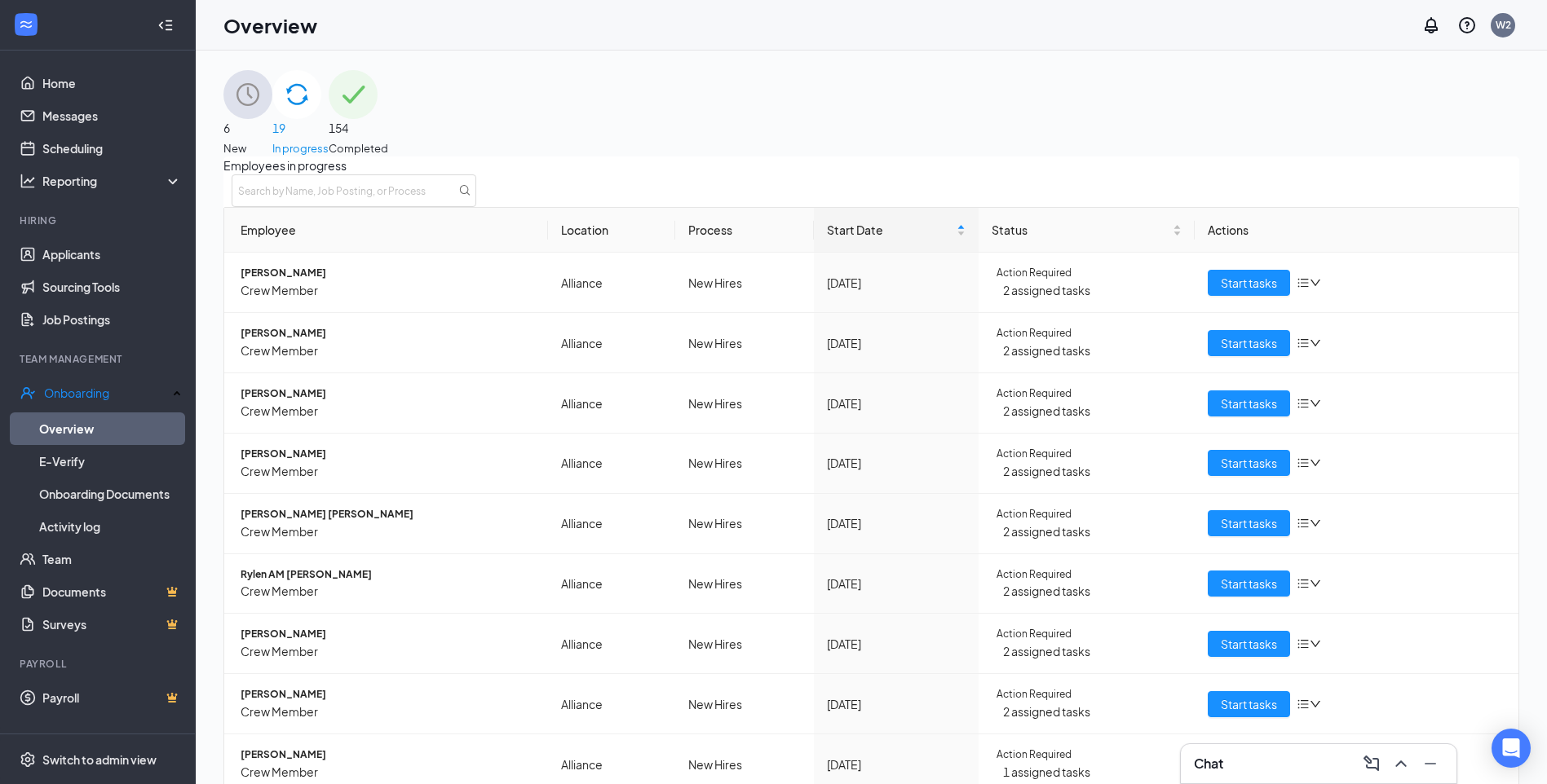
click at [273, 152] on div "6 New" at bounding box center [248, 113] width 49 height 86
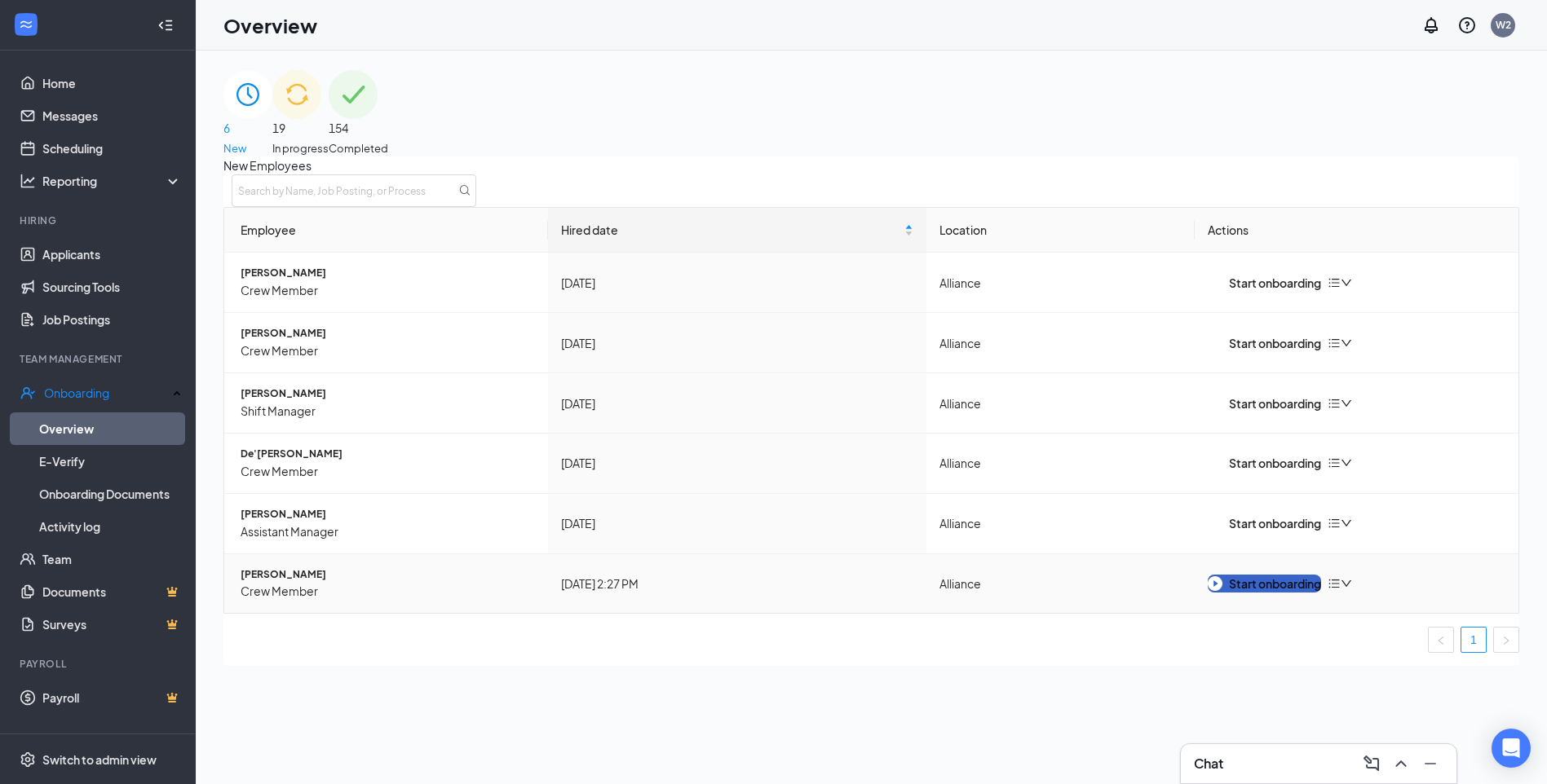
click at [1242, 592] on div "Start onboarding" at bounding box center [1264, 583] width 113 height 18
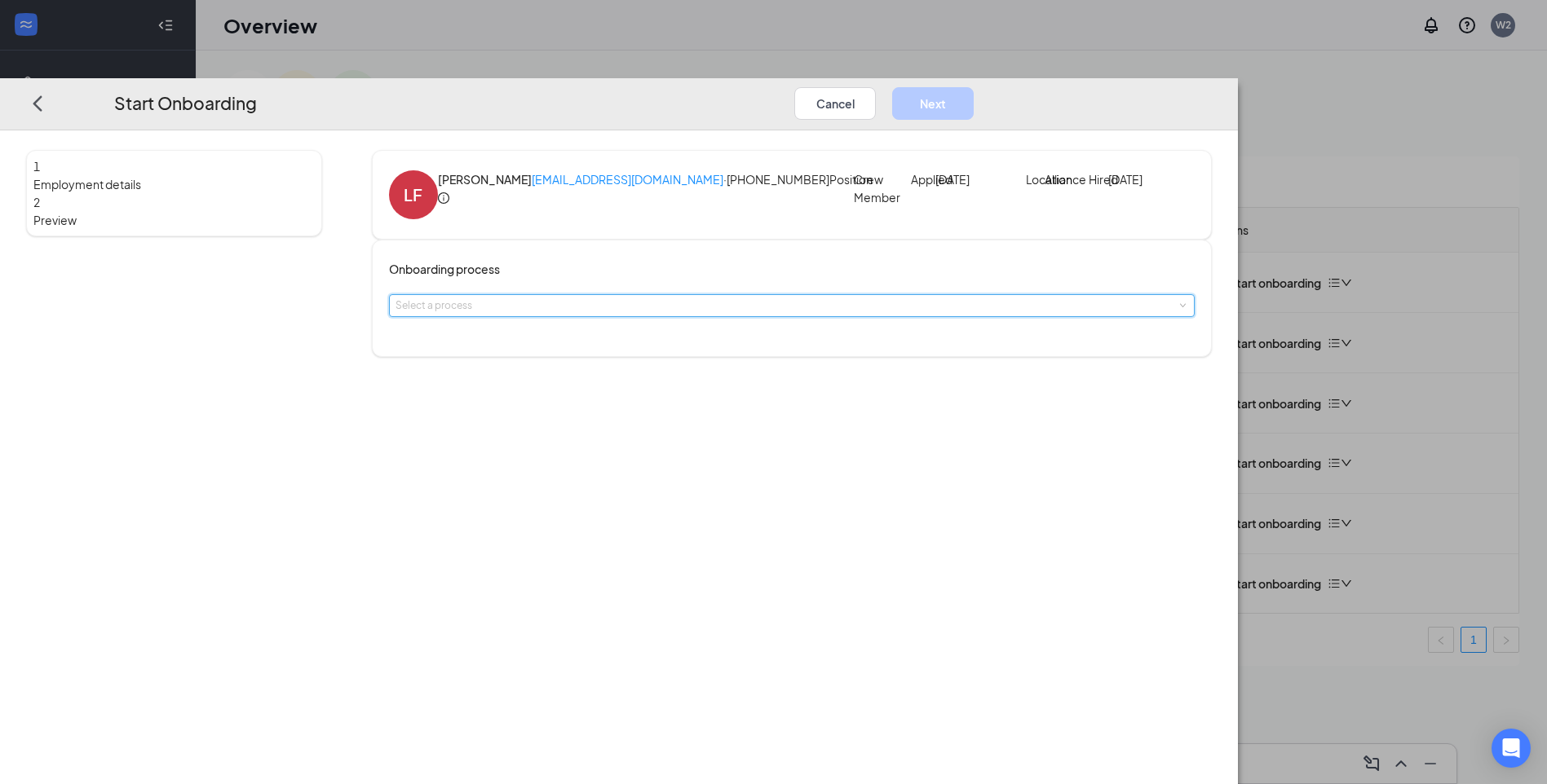
click at [610, 316] on div "Select a process" at bounding box center [791, 306] width 793 height 21
click at [609, 364] on li "New Hires" at bounding box center [677, 364] width 268 height 27
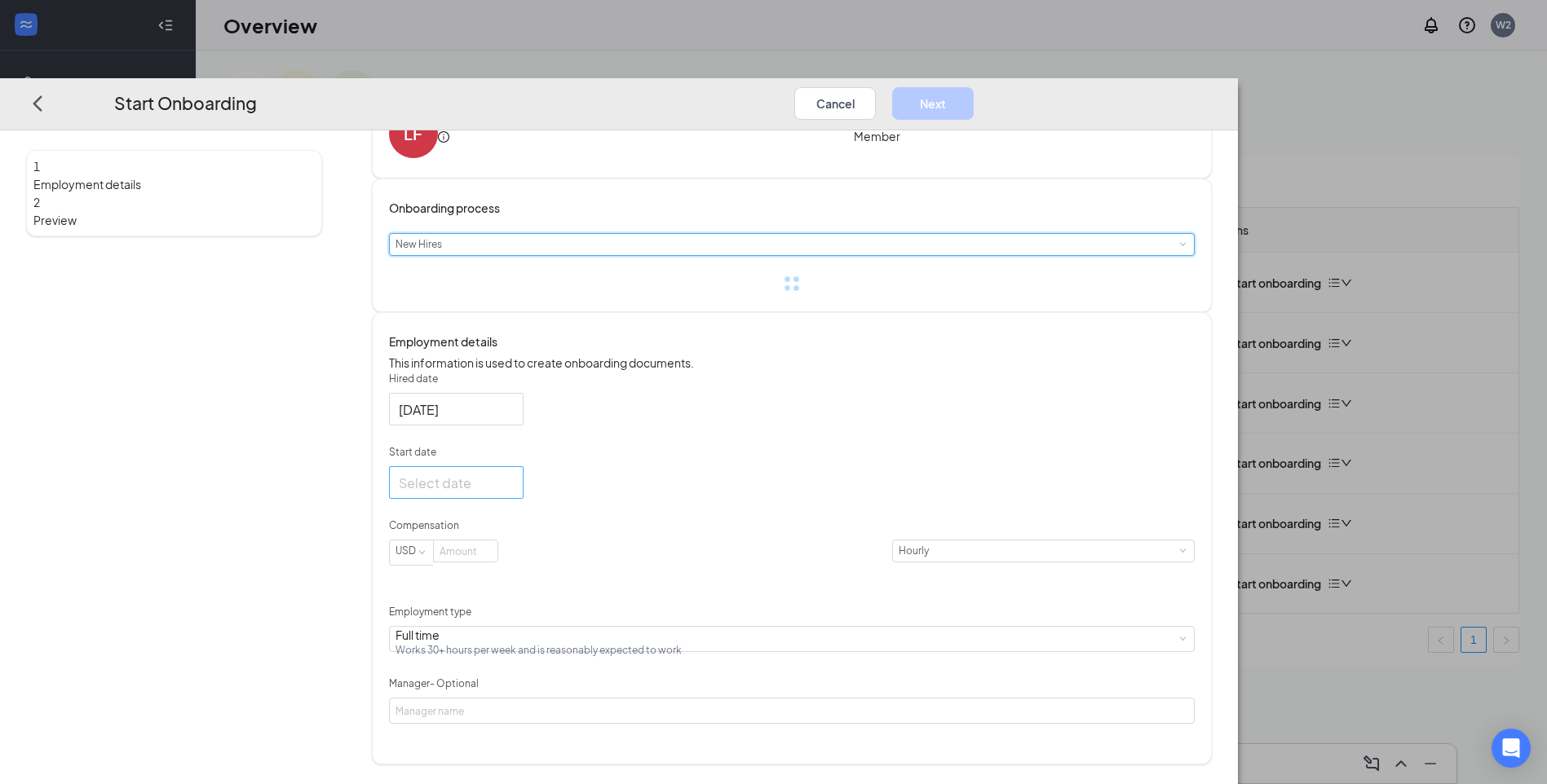
click at [514, 493] on div at bounding box center [456, 482] width 115 height 20
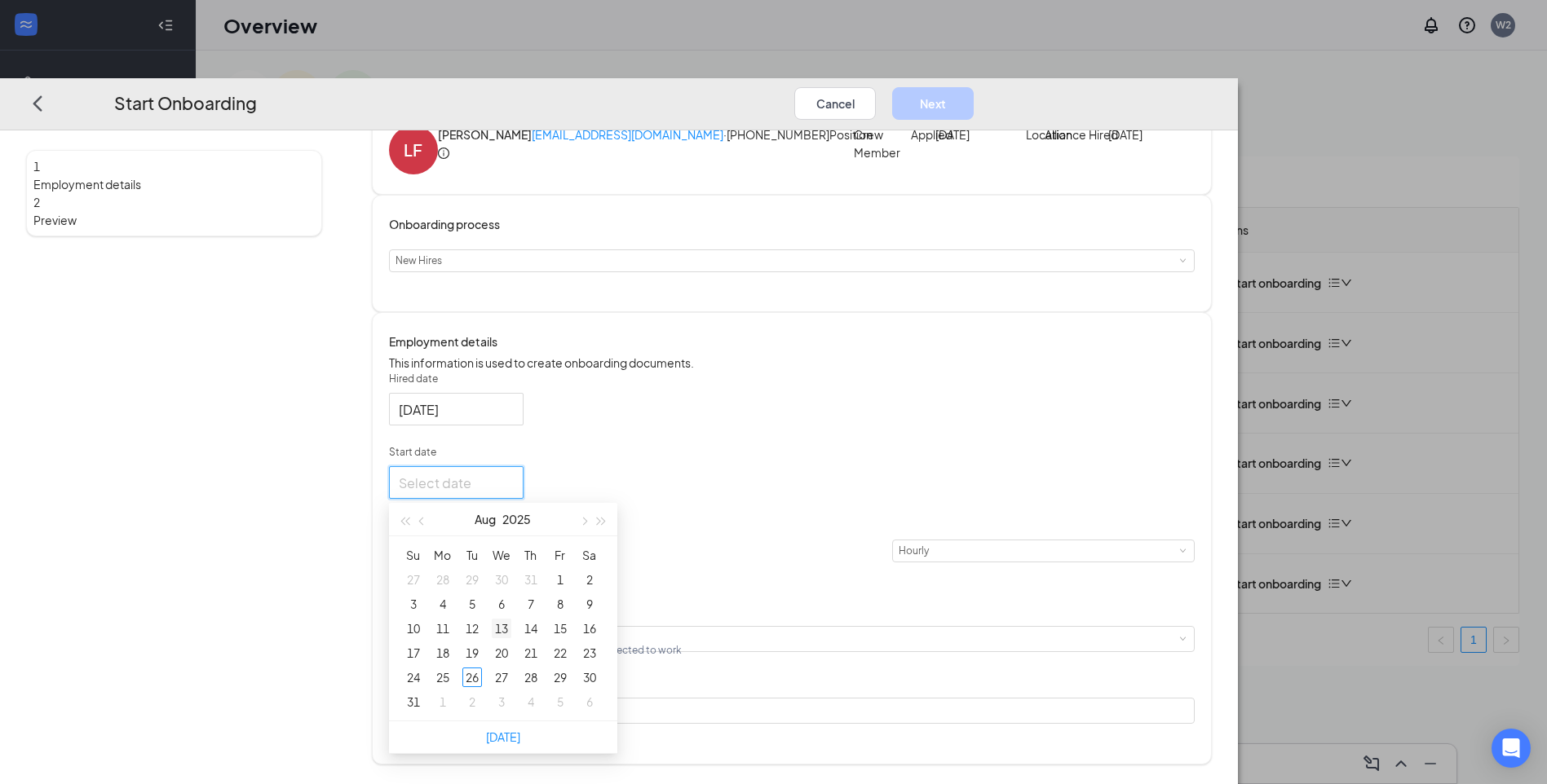
scroll to position [78, 0]
type input "Aug 1, 2025"
click at [592, 535] on button "button" at bounding box center [582, 519] width 18 height 32
type input "Sep 1, 2025"
click at [453, 589] on div "1" at bounding box center [443, 579] width 20 height 20
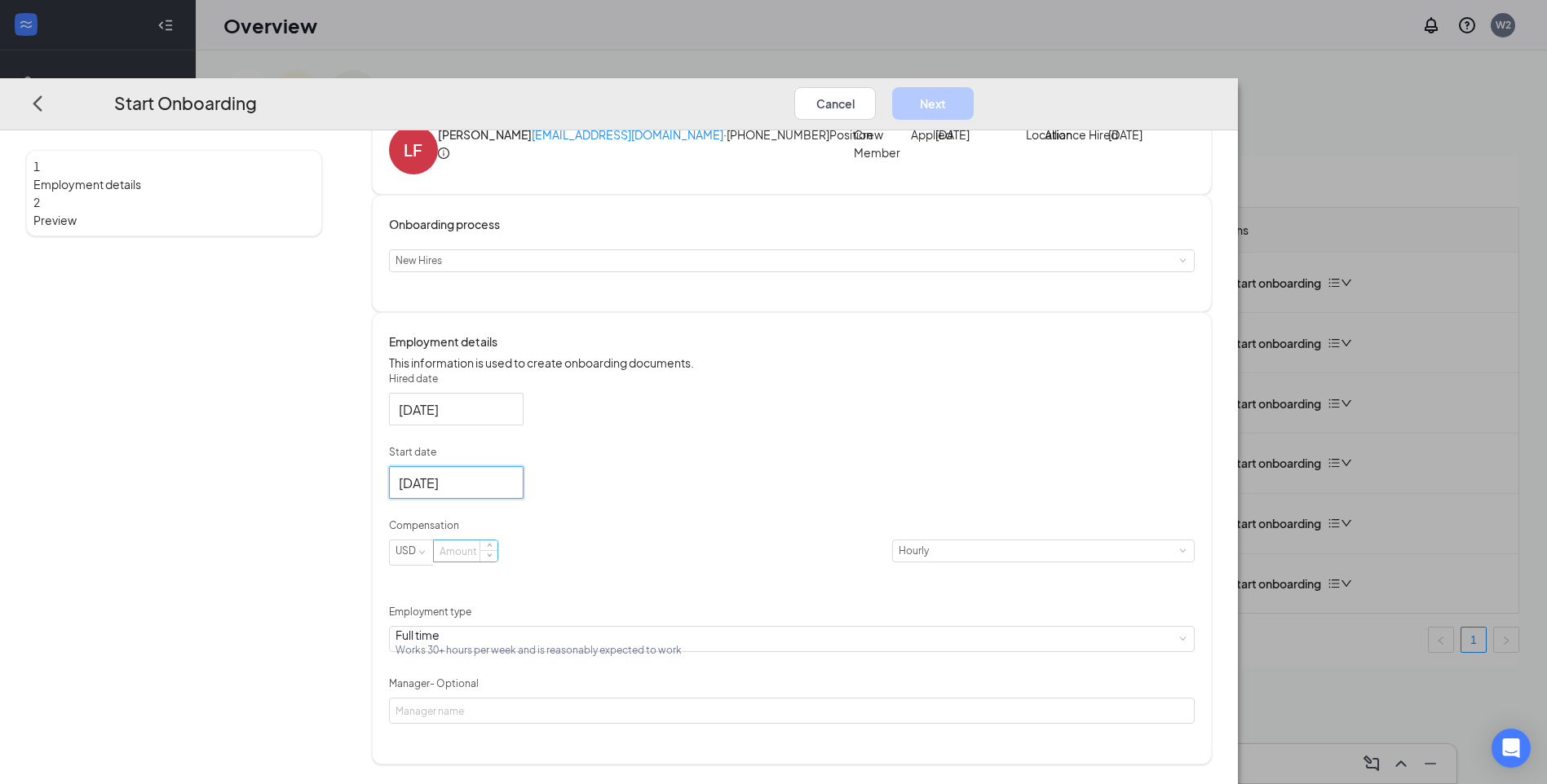
click at [498, 562] on input at bounding box center [465, 551] width 64 height 21
type input "13.5"
click at [792, 533] on form "Hired date Aug 26, 2025 Start date Sep 1, 2025 Sep 2025 Su Mo Tu We Th Fr Sa 31…" at bounding box center [792, 549] width 805 height 353
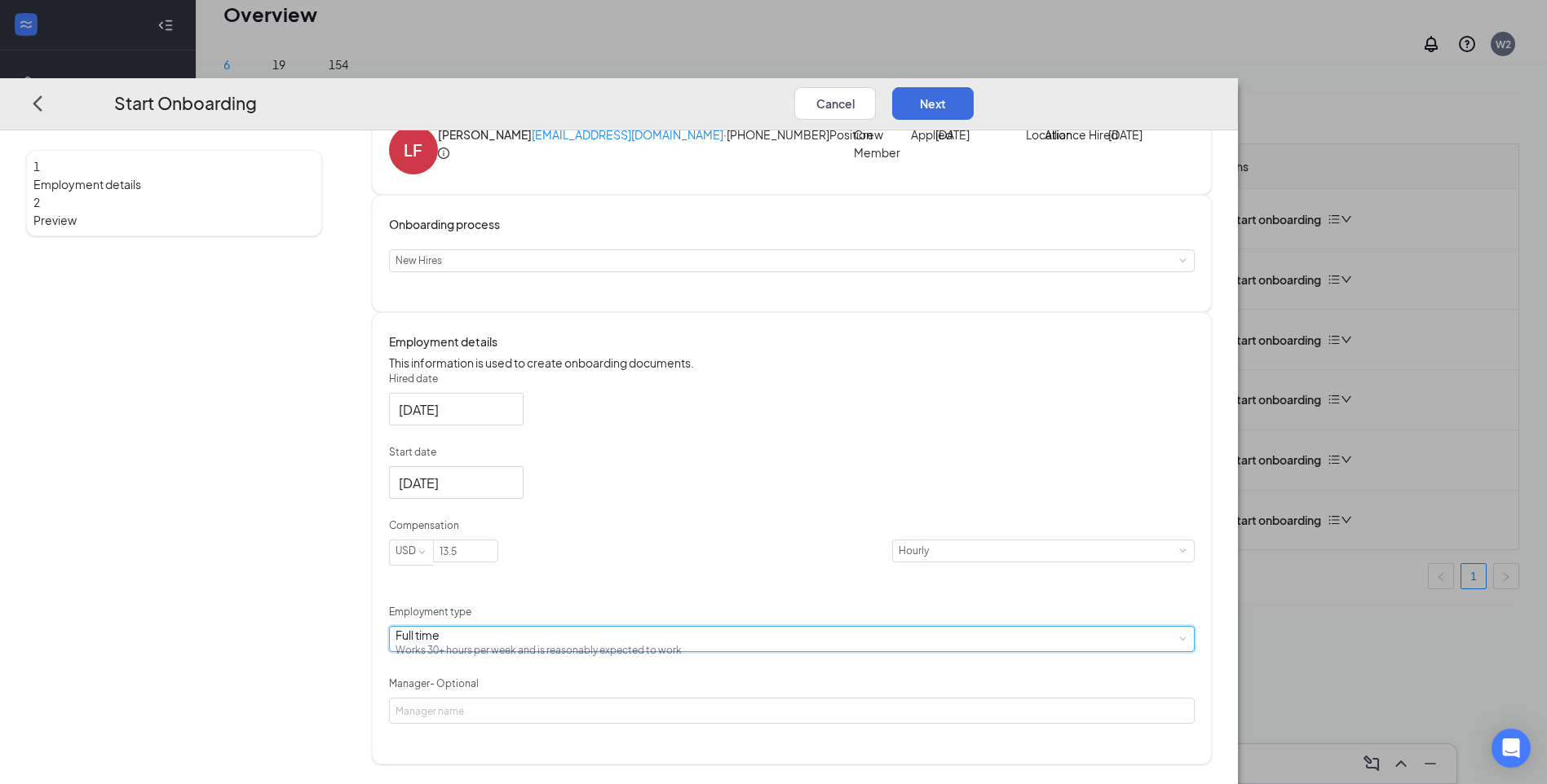
click at [646, 651] on div "Full time Works 30+ hours per week and is reasonably expected to work" at bounding box center [791, 639] width 793 height 25
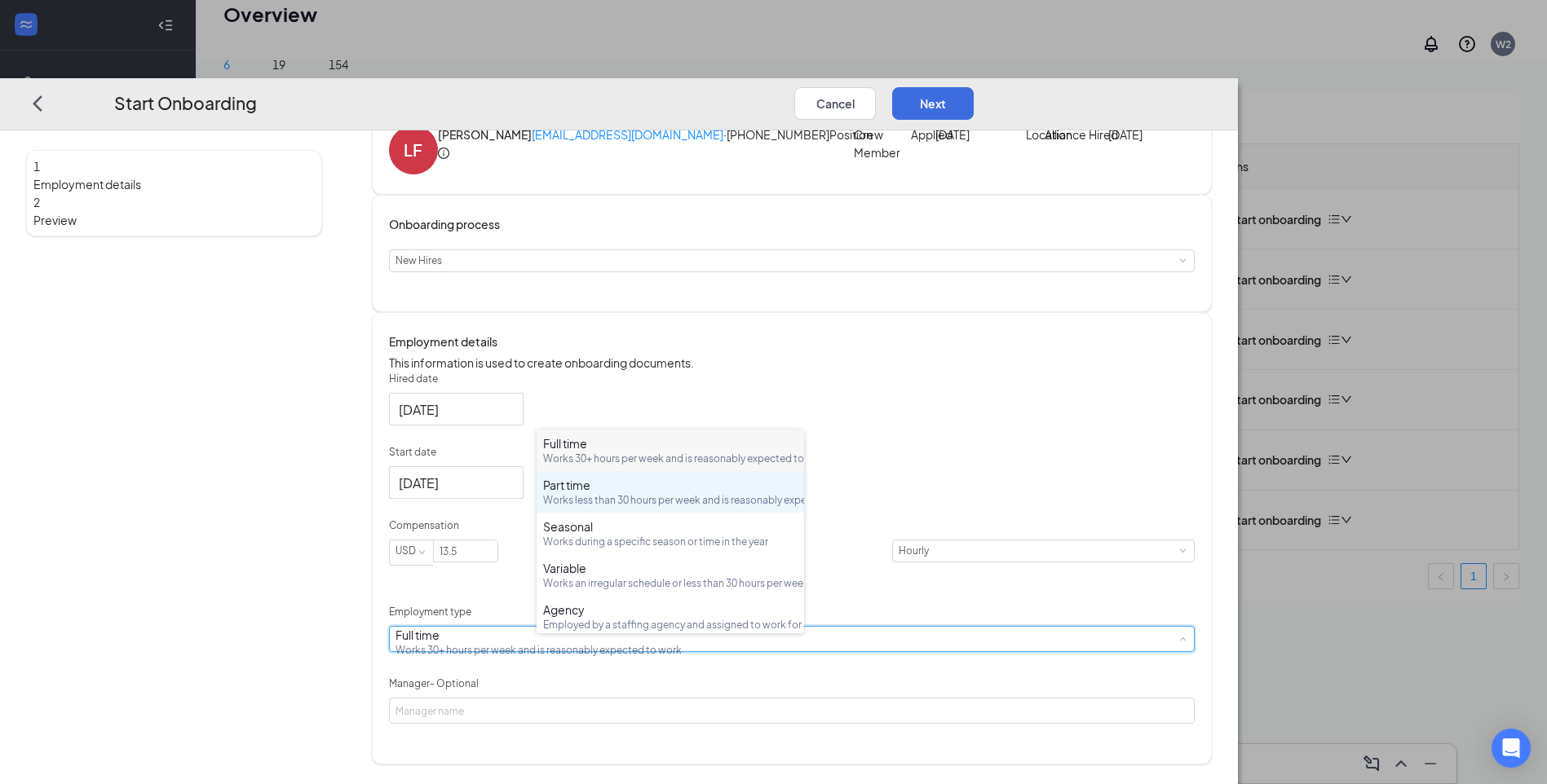
click at [596, 507] on div "Works less than 30 hours per week and is reasonably expected to work" at bounding box center [670, 499] width 255 height 14
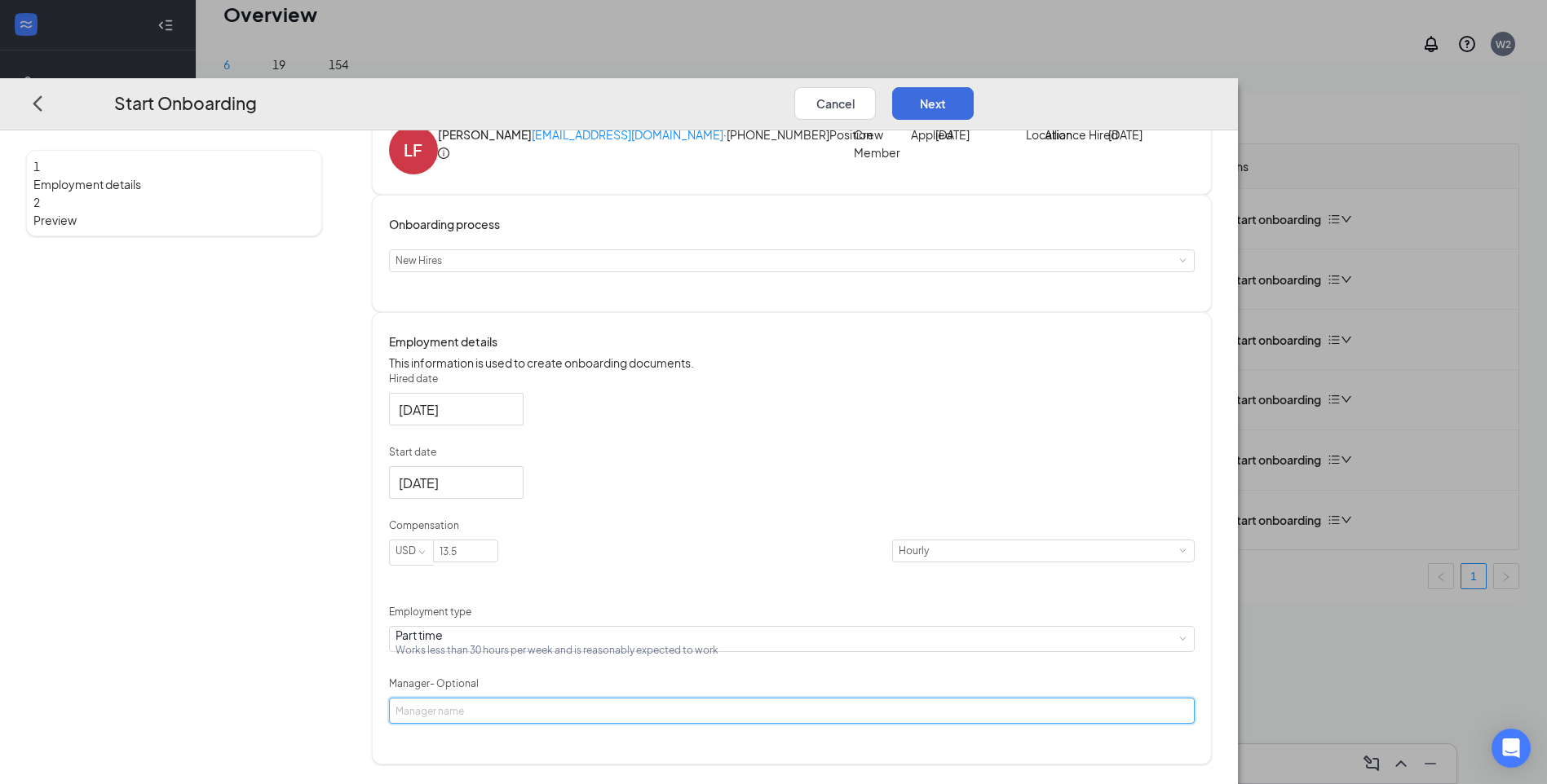
click at [586, 723] on input "Manager - Optional" at bounding box center [792, 710] width 805 height 26
click at [611, 723] on input "Manager - Optional" at bounding box center [792, 710] width 805 height 26
click at [647, 723] on input "Manager - Optional" at bounding box center [792, 710] width 805 height 26
type input "Tyler Bristol"
click at [903, 670] on div "Hired date Aug 26, 2025 Start date Sep 1, 2025 Sep 2025 Su Mo Tu We Th Fr Sa 31…" at bounding box center [792, 549] width 805 height 353
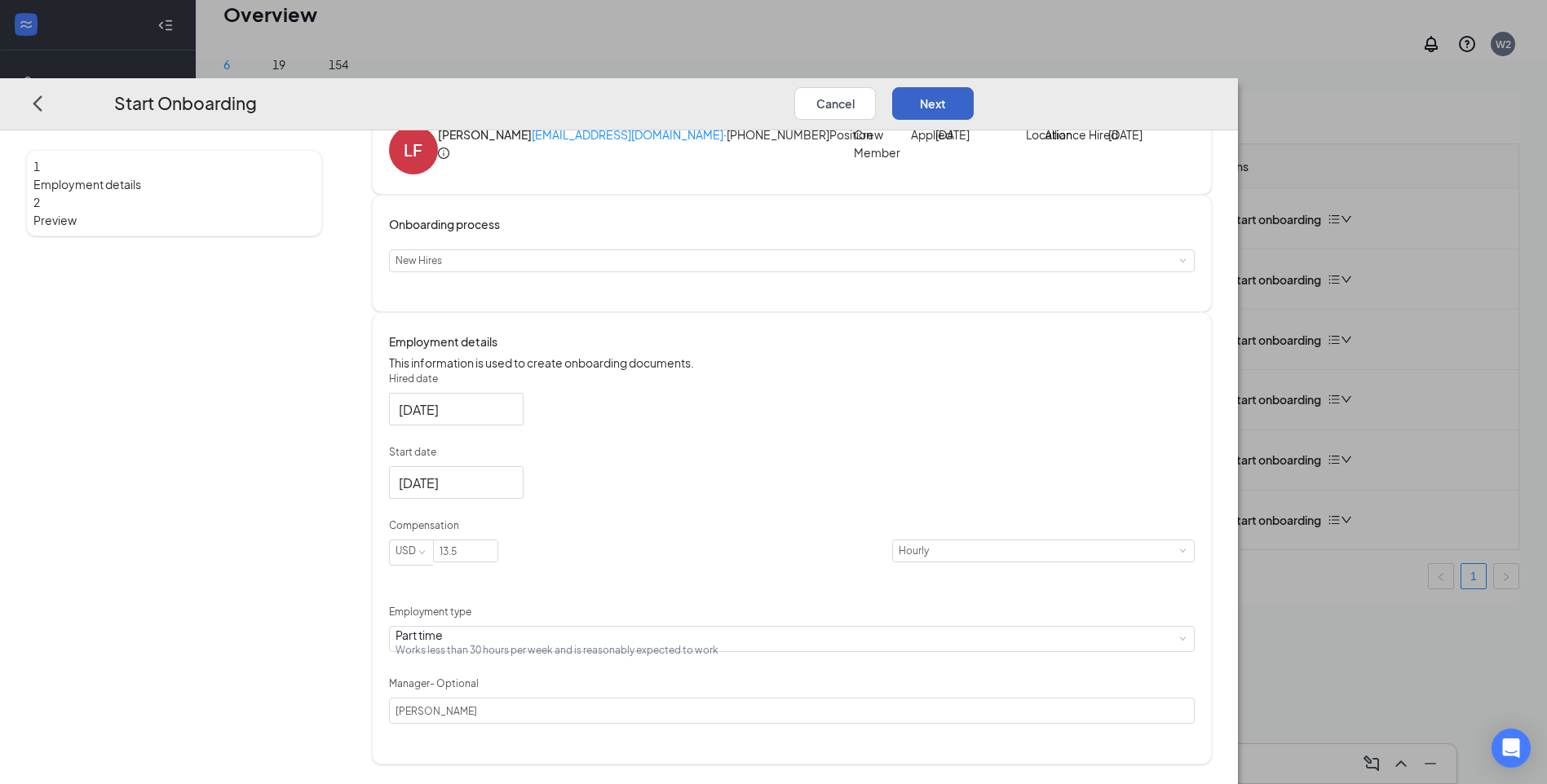
click at [973, 87] on button "Next" at bounding box center [933, 103] width 82 height 32
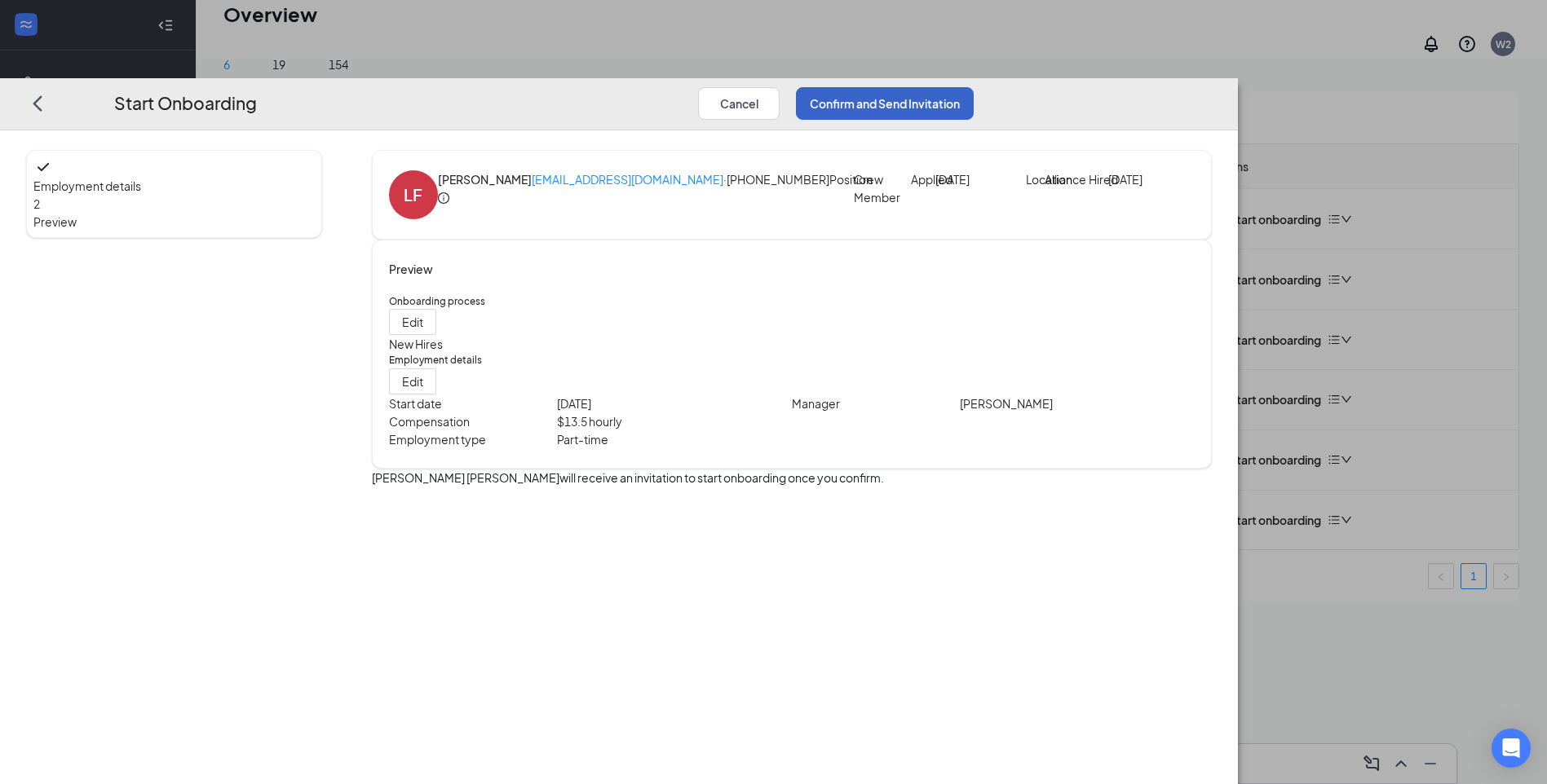
click at [973, 87] on button "Confirm and Send Invitation" at bounding box center [884, 103] width 178 height 32
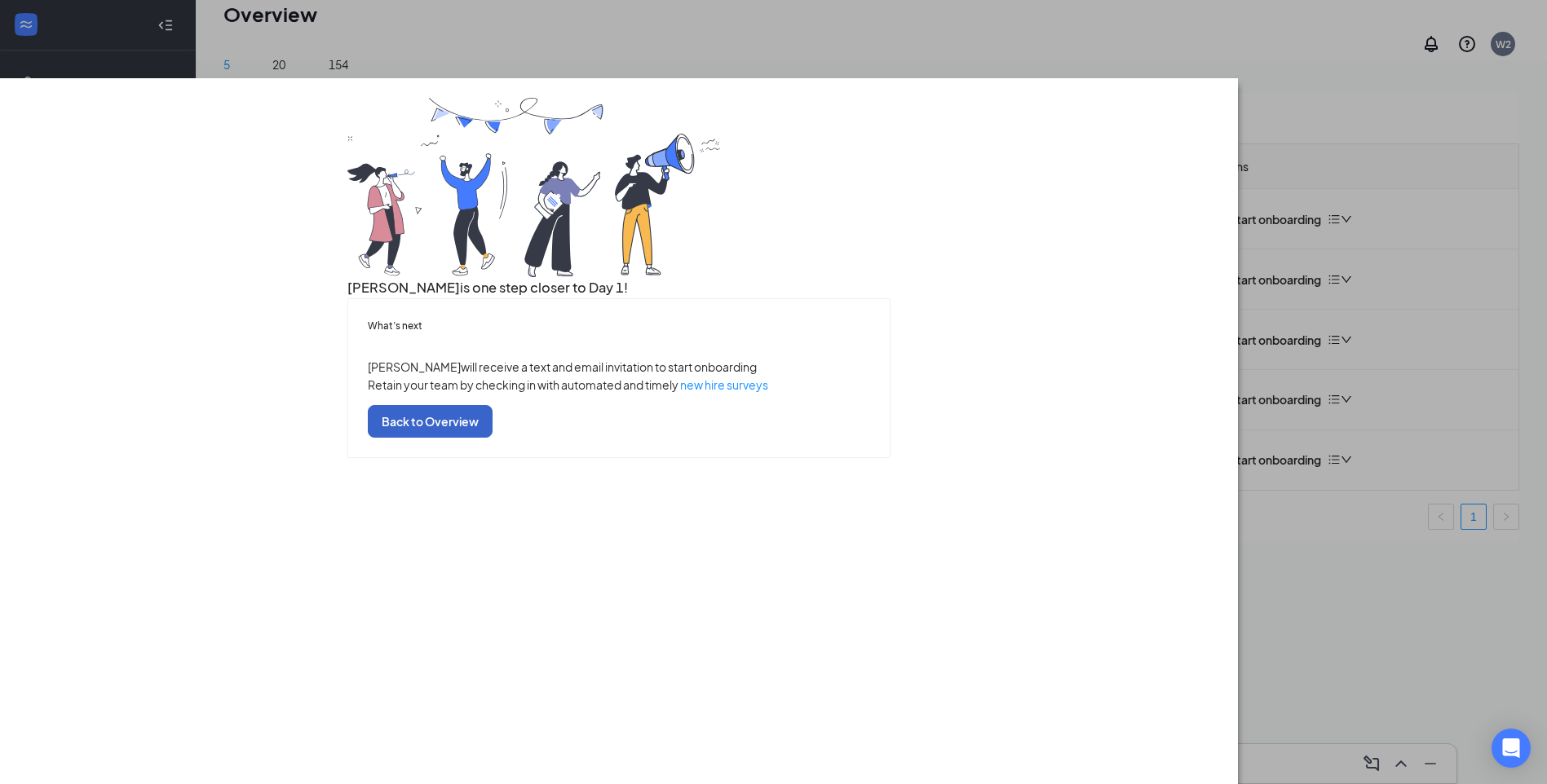
click at [493, 438] on button "Back to Overview" at bounding box center [429, 421] width 124 height 32
